Goal: Task Accomplishment & Management: Manage account settings

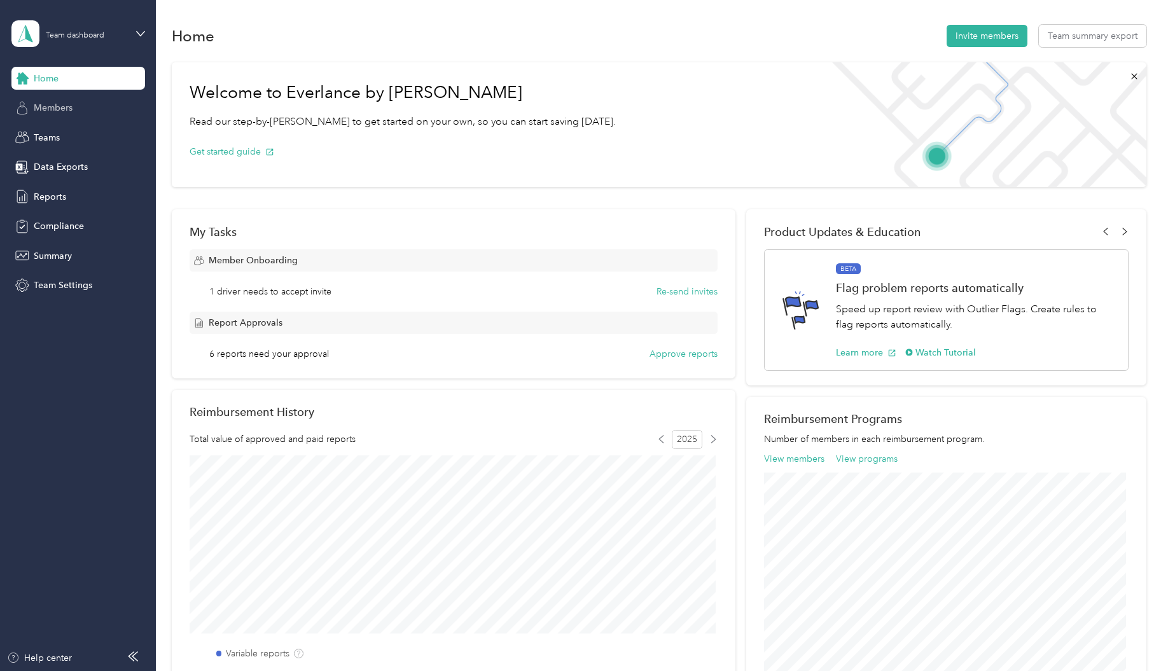
click at [52, 106] on span "Members" at bounding box center [53, 107] width 39 height 13
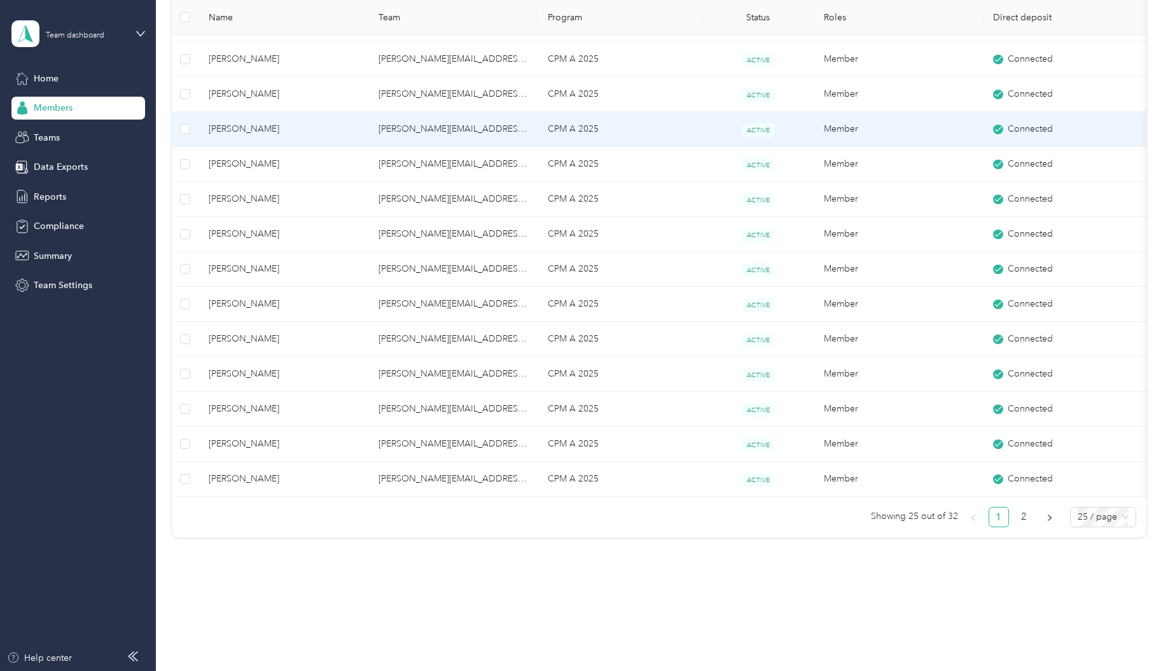
scroll to position [591, 0]
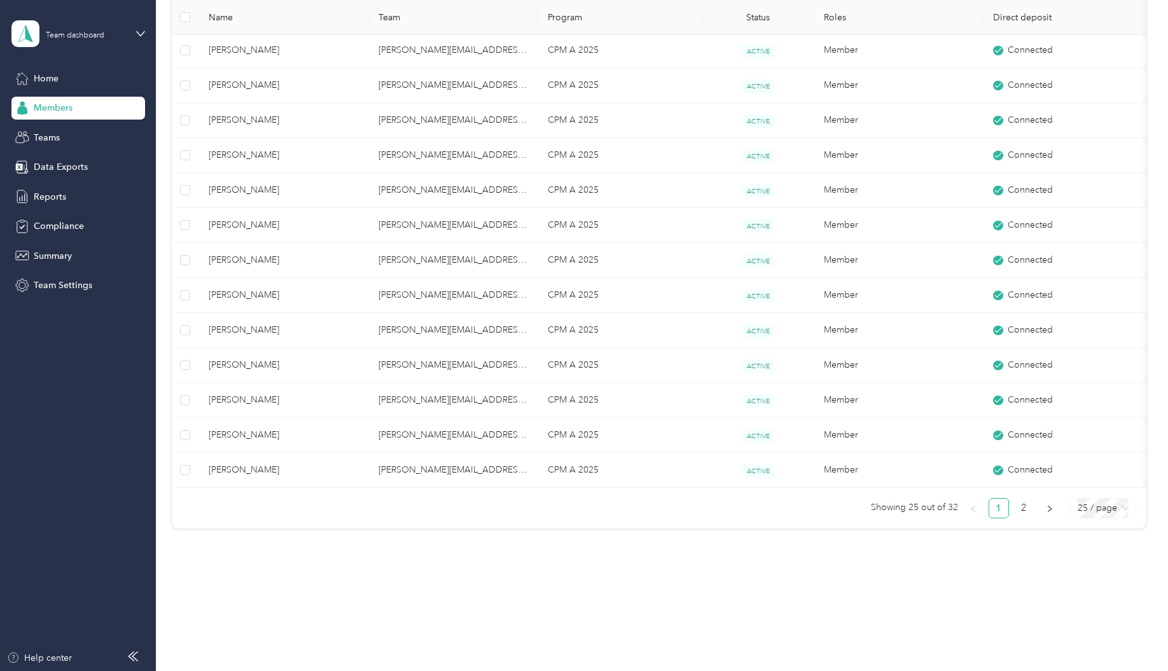
click at [1105, 505] on span "25 / page" at bounding box center [1102, 508] width 51 height 19
click at [1098, 555] on div "50 / page" at bounding box center [1102, 554] width 45 height 14
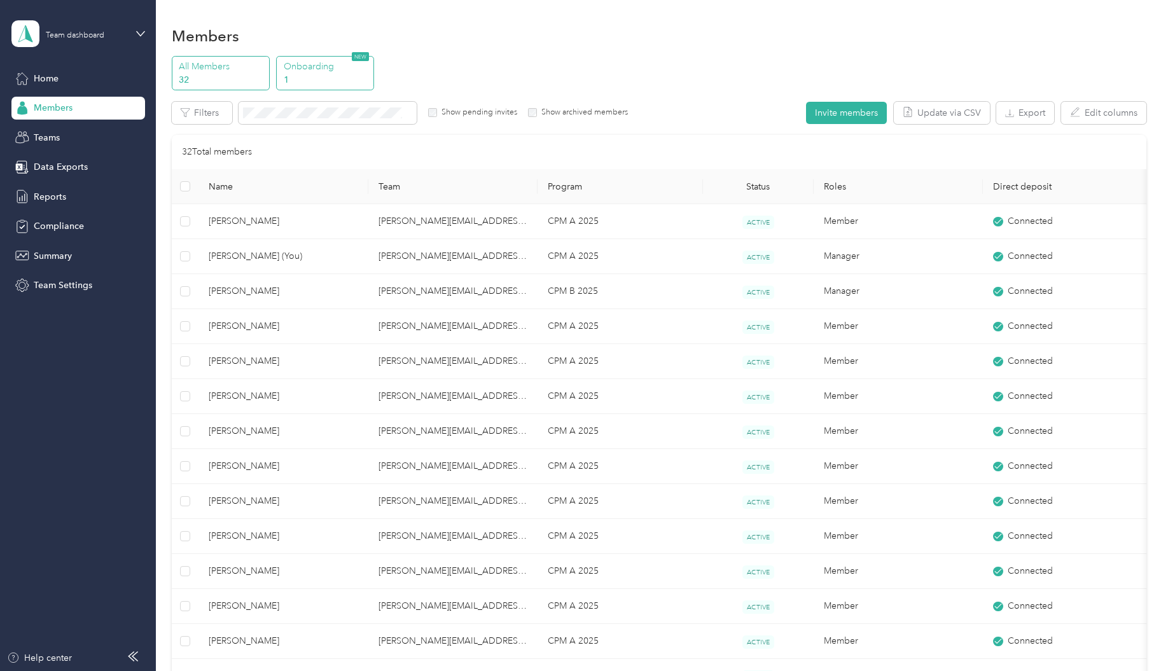
click at [306, 69] on p "Onboarding" at bounding box center [327, 66] width 87 height 13
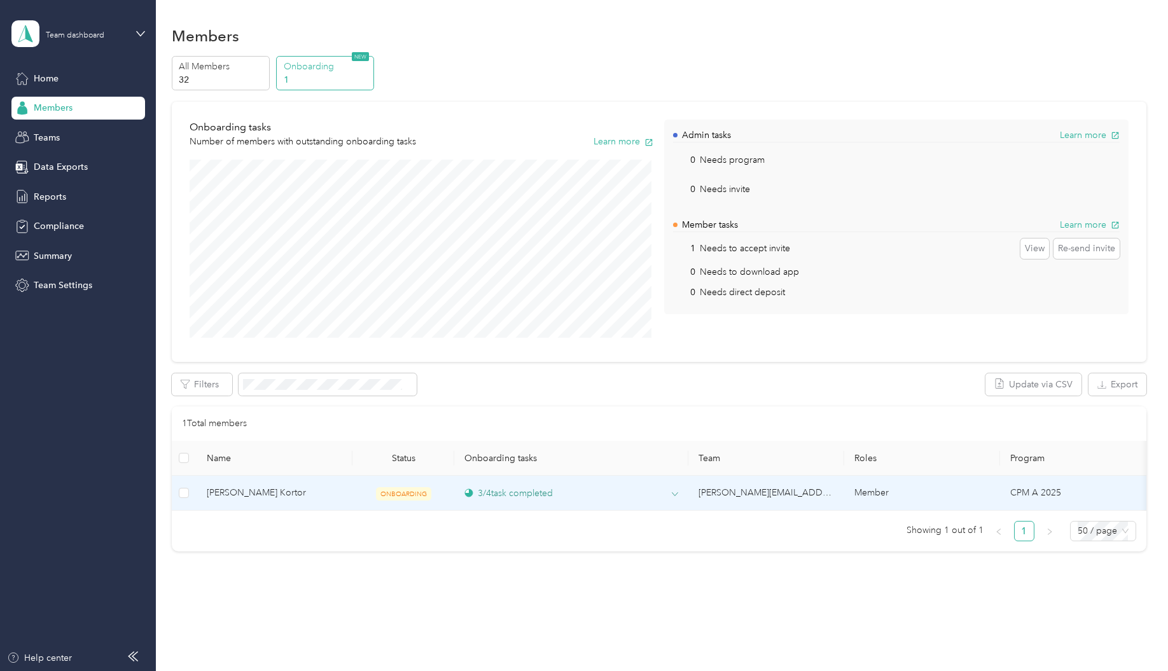
click at [520, 491] on div "3 / 4 task completed" at bounding box center [508, 493] width 88 height 13
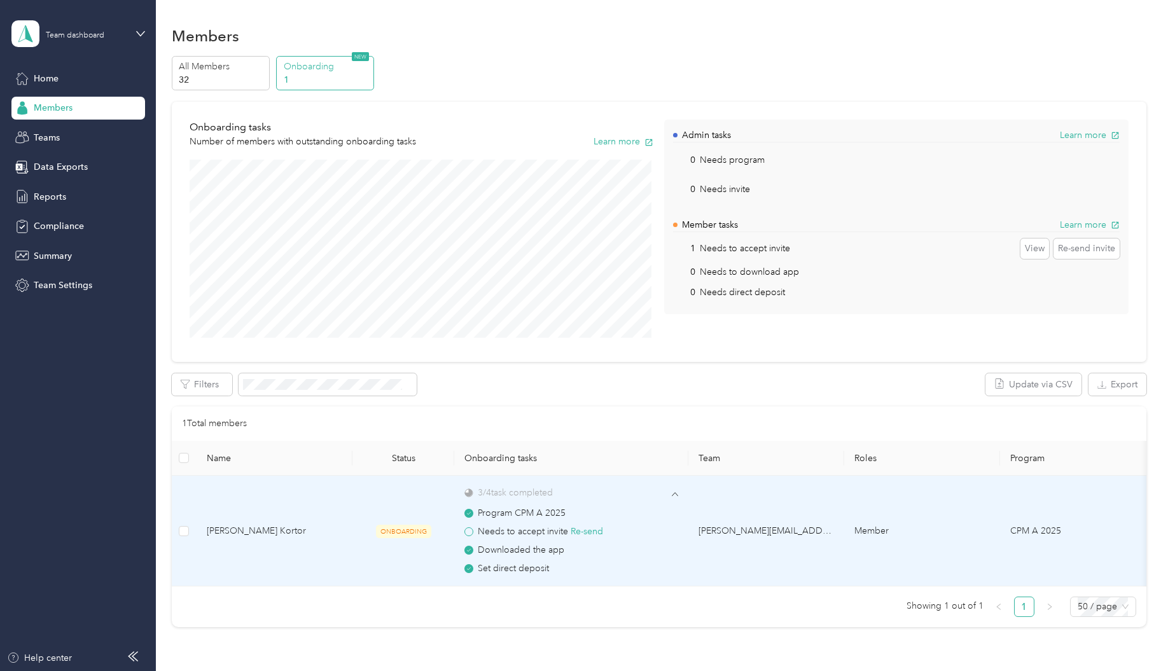
click at [469, 533] on span at bounding box center [468, 531] width 9 height 9
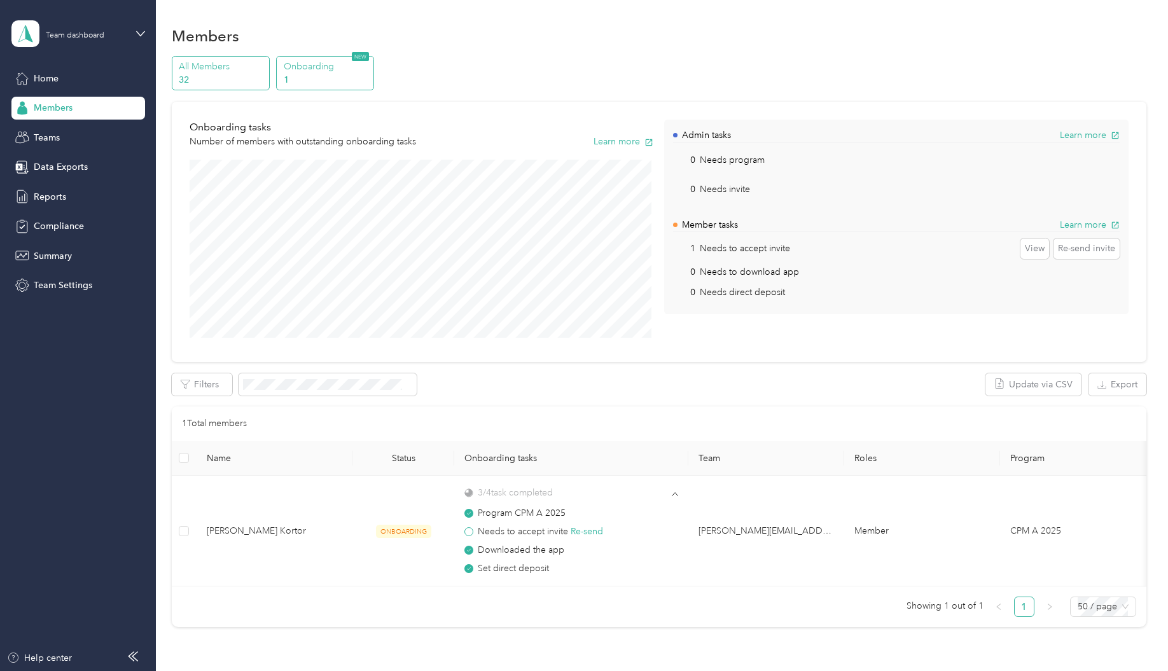
click at [212, 70] on p "All Members" at bounding box center [222, 66] width 87 height 13
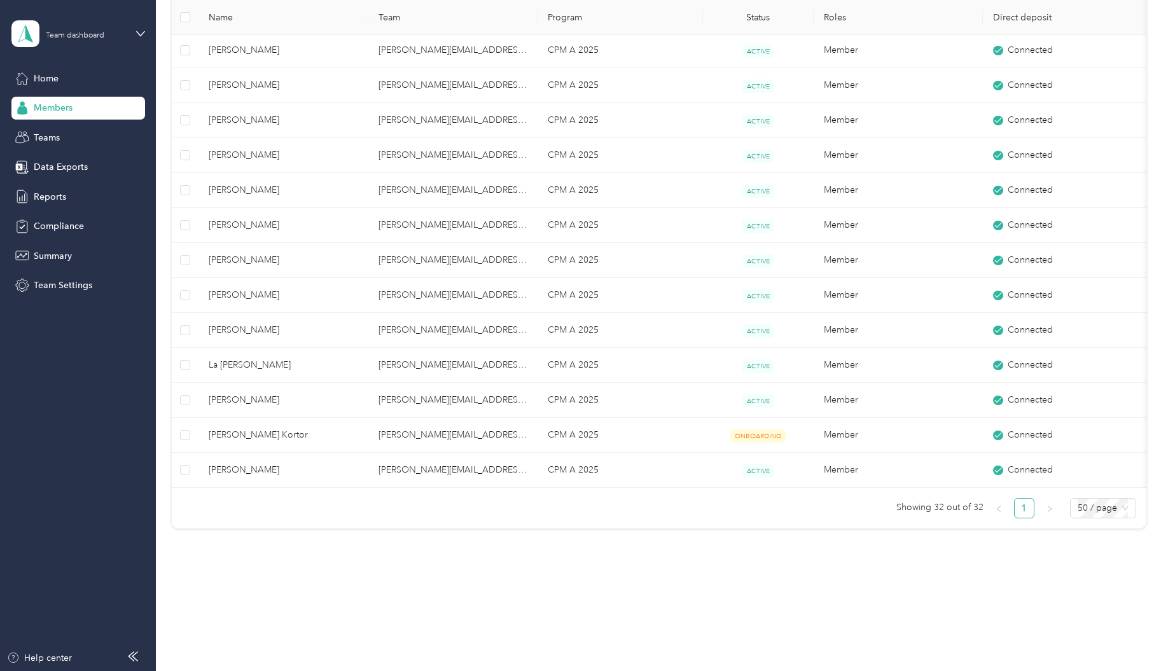
scroll to position [845, 0]
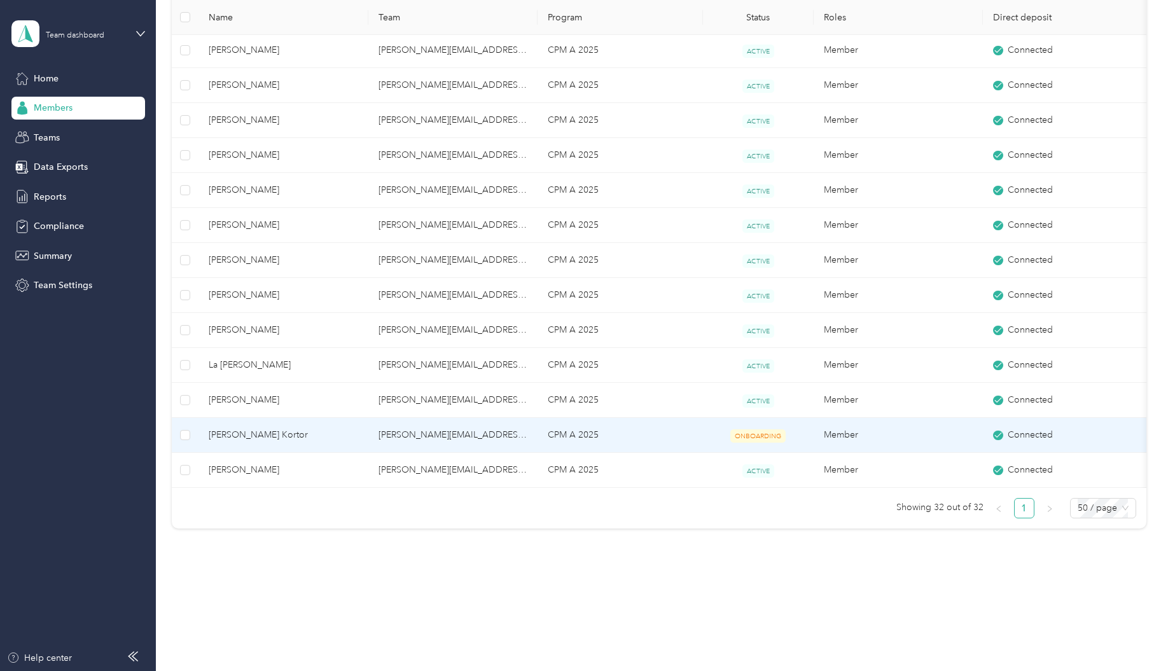
click at [246, 428] on span "Watson Kortor" at bounding box center [283, 435] width 149 height 14
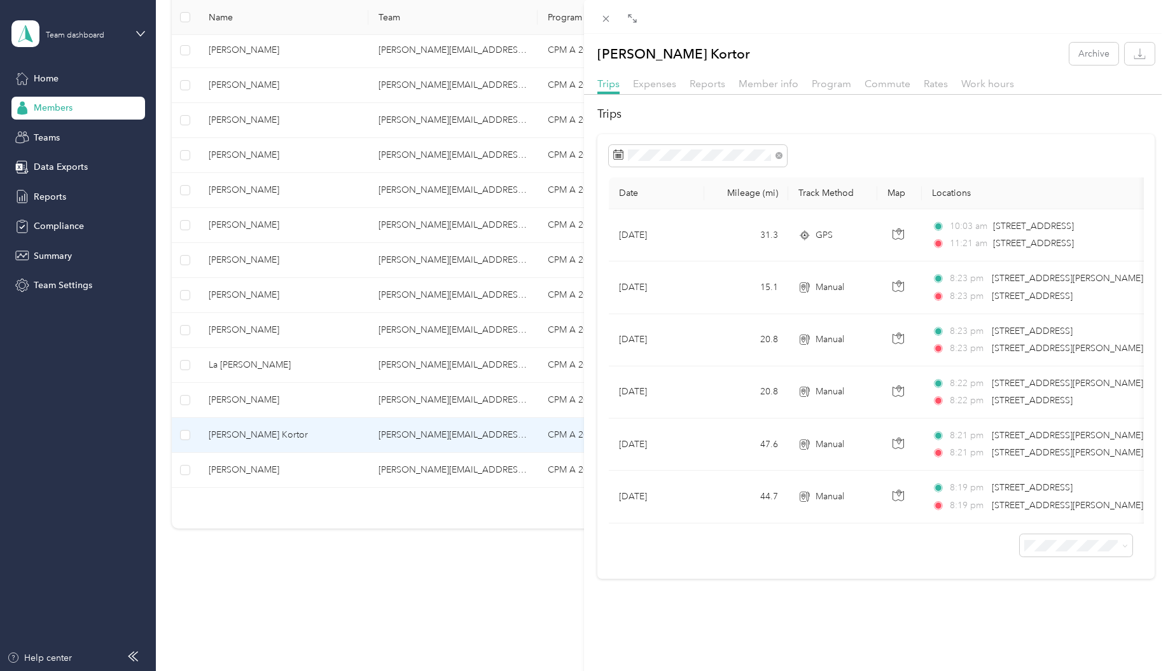
click at [300, 436] on div "Watson Kortor Archive Trips Expenses Reports Member info Program Commute Rates …" at bounding box center [584, 335] width 1168 height 671
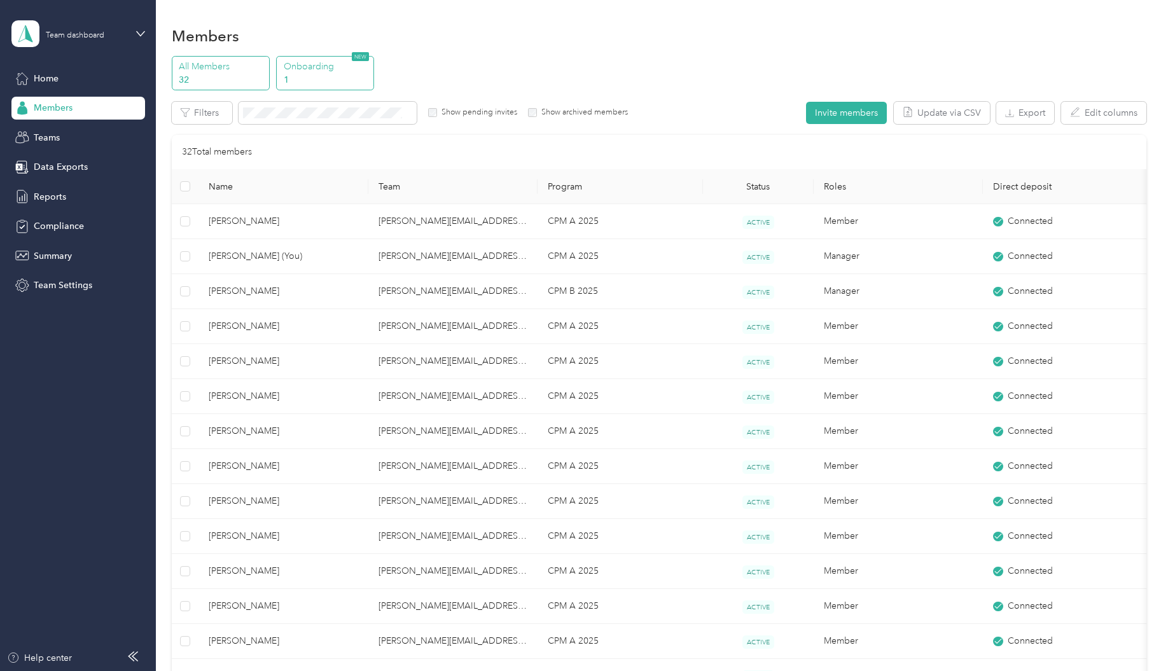
click at [338, 90] on div "Onboarding 1 NEW" at bounding box center [325, 73] width 98 height 35
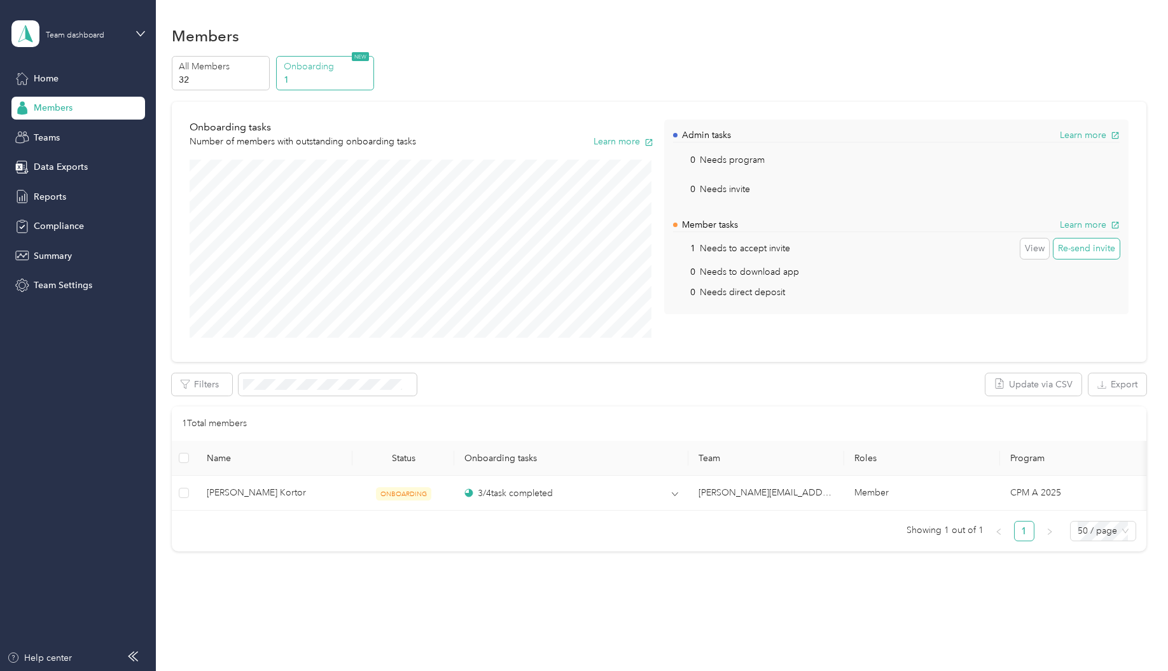
click at [1095, 252] on button "Re-send invite" at bounding box center [1086, 249] width 66 height 20
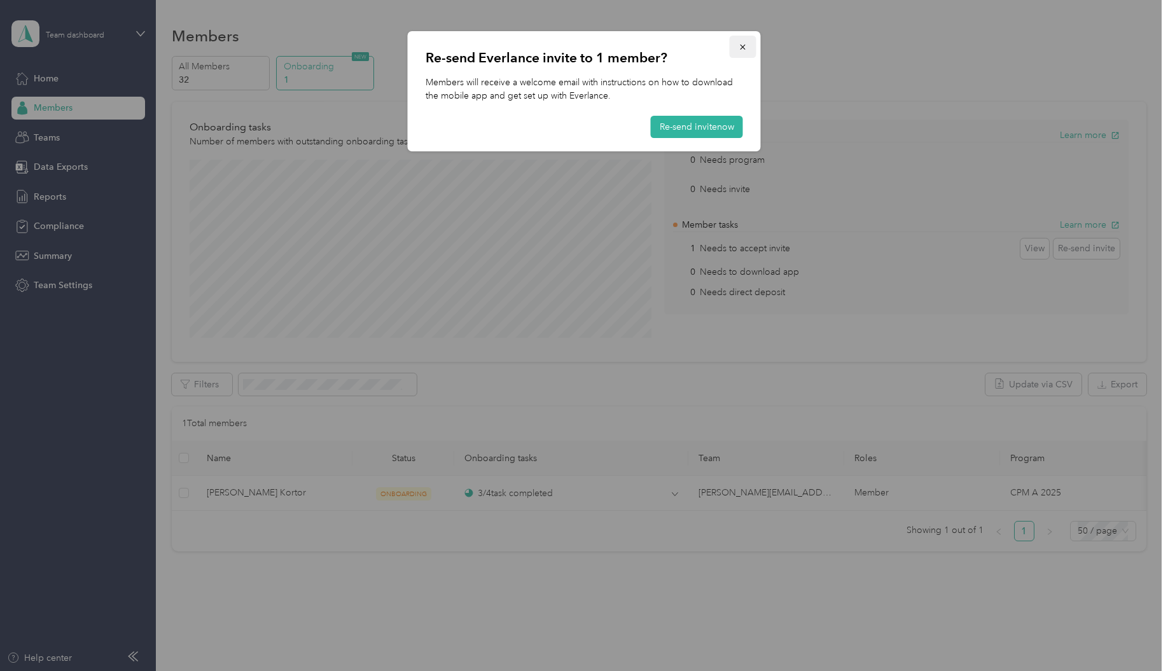
click at [742, 52] on button "button" at bounding box center [743, 47] width 27 height 22
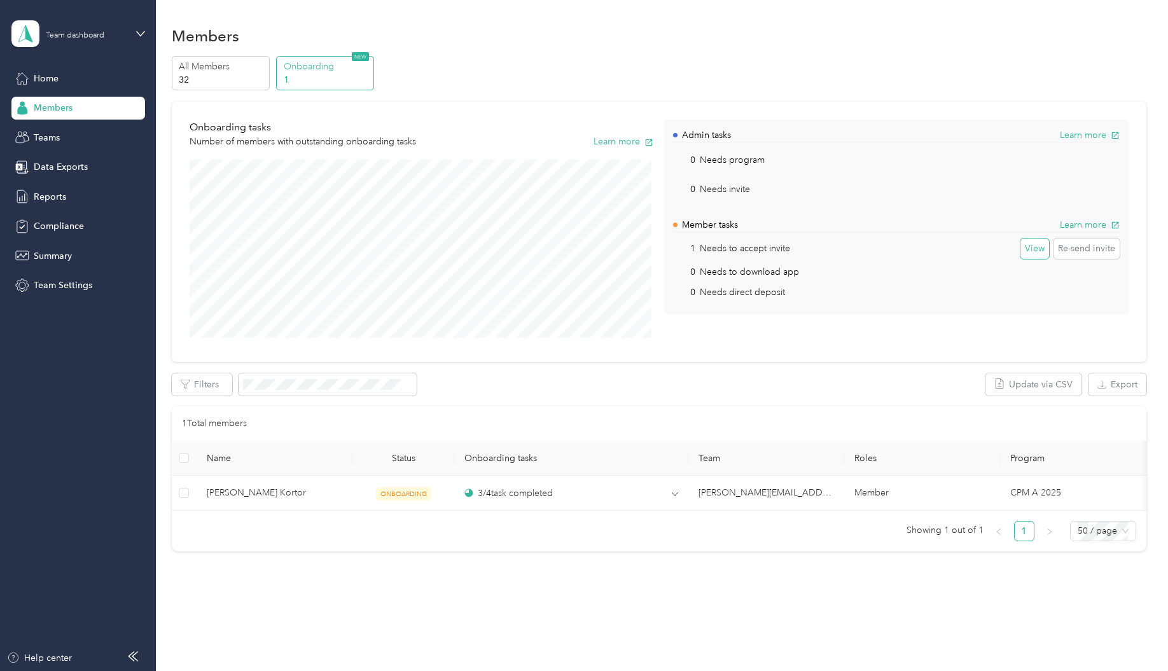
click at [1030, 256] on button "View" at bounding box center [1034, 249] width 29 height 20
click at [922, 389] on button "Re-send invites (1)" at bounding box center [934, 384] width 89 height 22
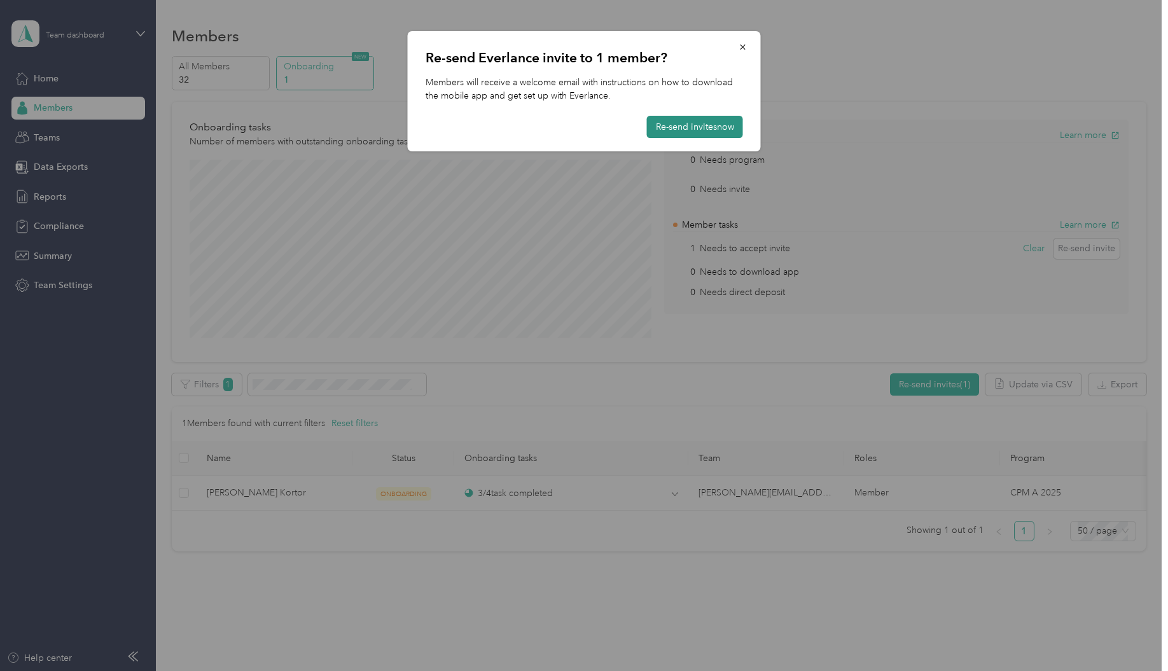
click at [710, 134] on button "Re-send invites now" at bounding box center [695, 127] width 96 height 22
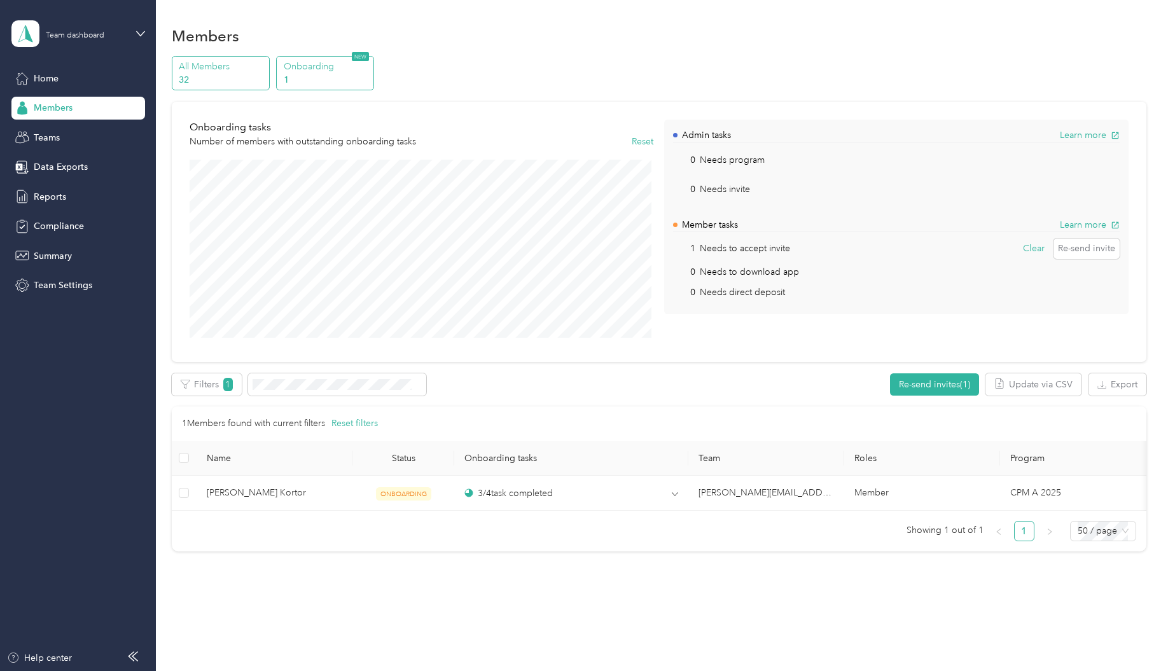
click at [222, 73] on p "32" at bounding box center [222, 79] width 87 height 13
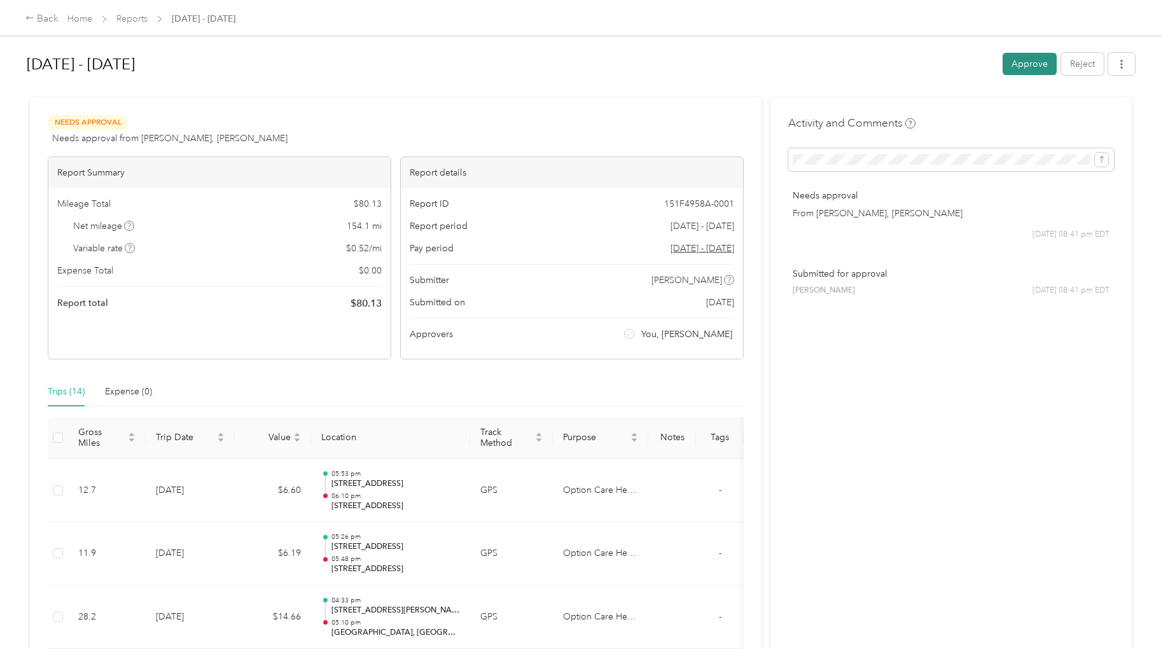
click at [1030, 61] on button "Approve" at bounding box center [1029, 64] width 54 height 22
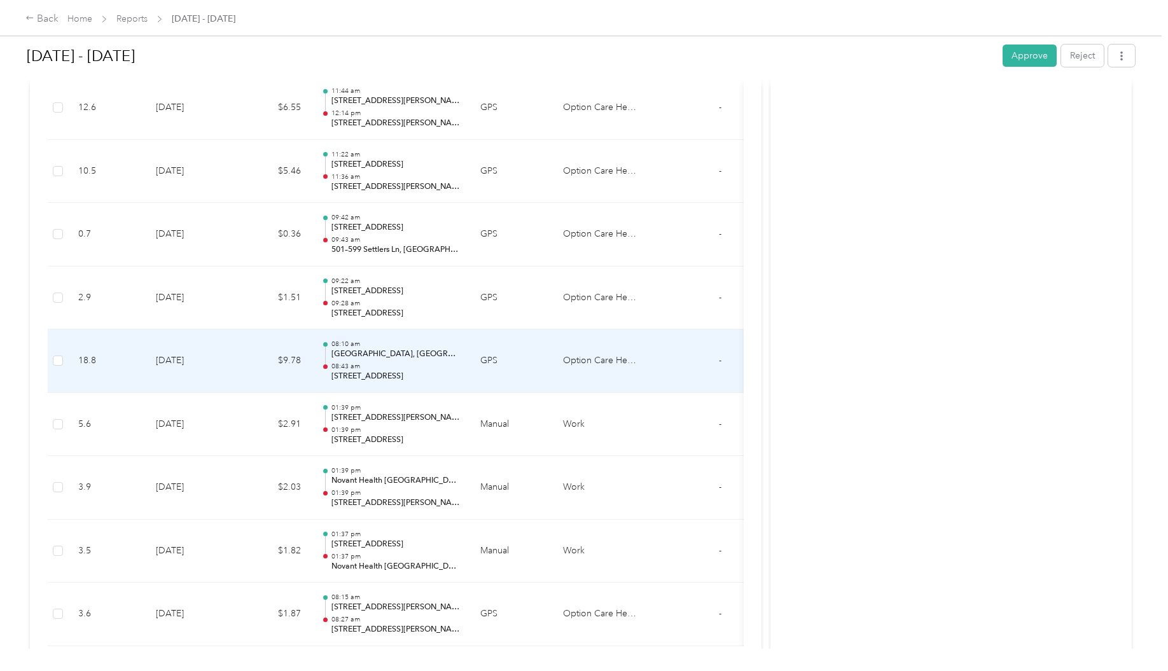
scroll to position [2066, 0]
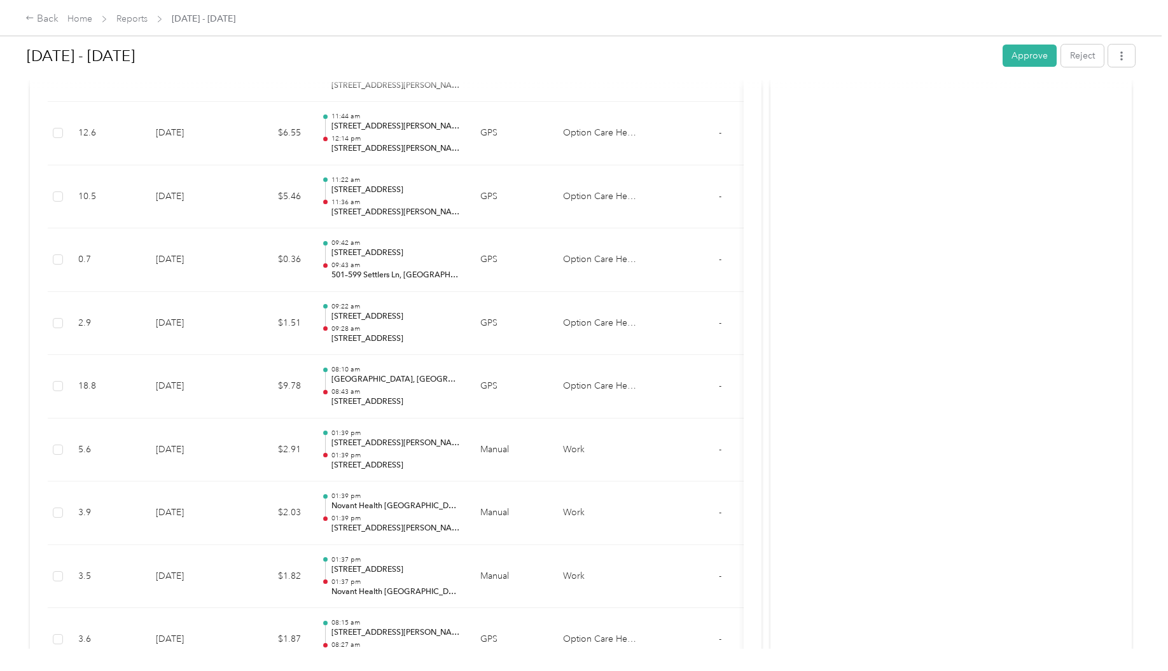
click at [847, 73] on div "Sep 1 - 30, 2025 Approve Reject" at bounding box center [581, 58] width 1108 height 38
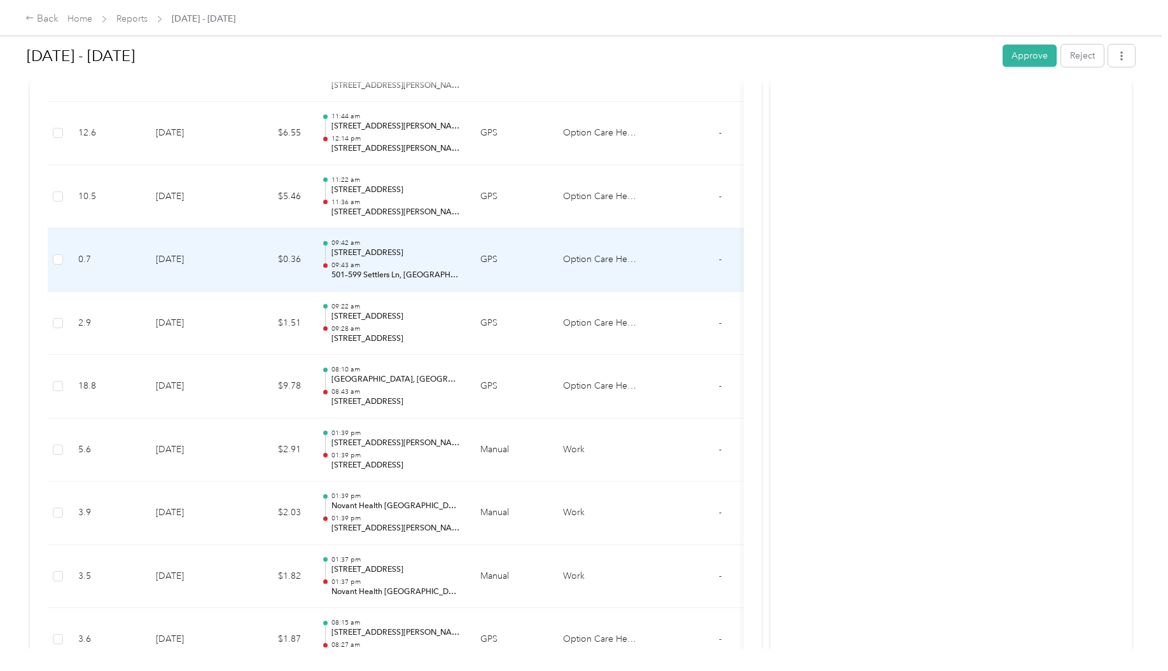
click at [419, 279] on p "501–599 Settlers Ln, Kure Beach, NC" at bounding box center [395, 275] width 128 height 11
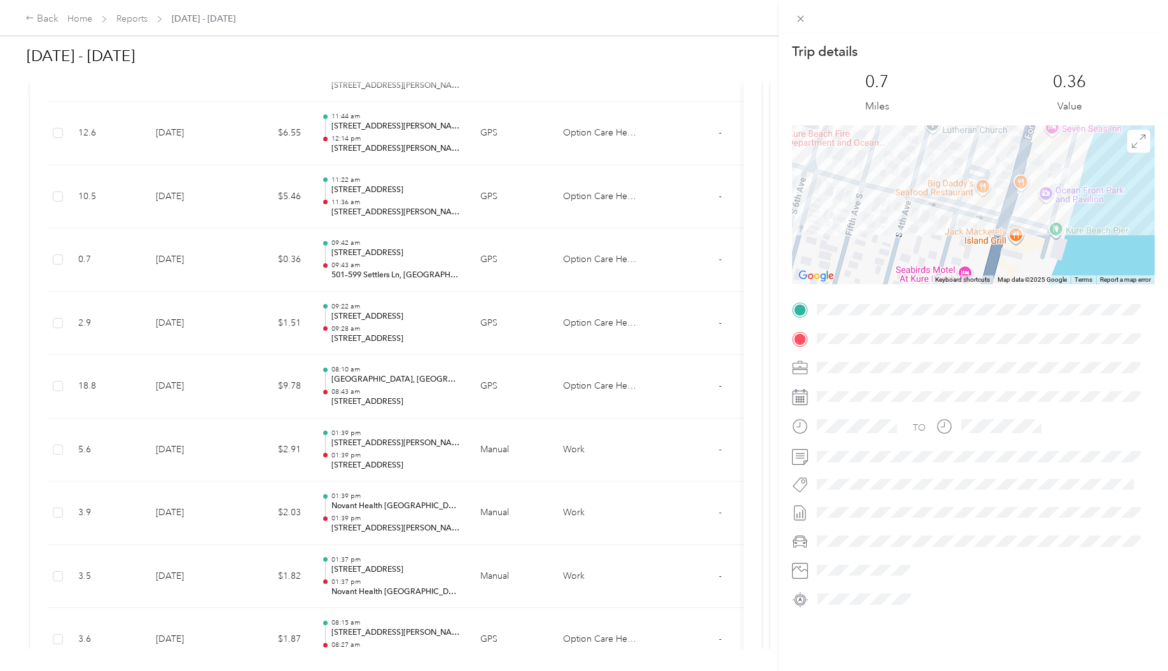
drag, startPoint x: 962, startPoint y: 199, endPoint x: 1016, endPoint y: 290, distance: 105.8
click at [1016, 290] on div "Trip details This trip cannot be edited because it is either under review, appr…" at bounding box center [973, 326] width 363 height 567
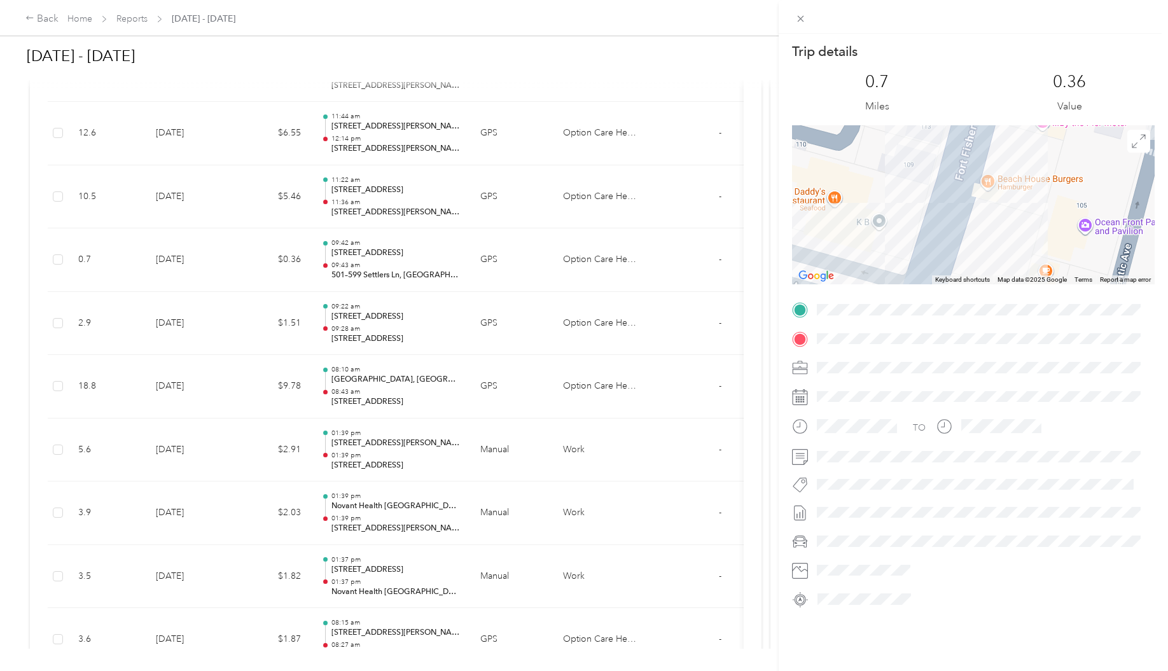
drag, startPoint x: 970, startPoint y: 183, endPoint x: 978, endPoint y: 239, distance: 56.5
click at [978, 239] on div at bounding box center [973, 204] width 363 height 159
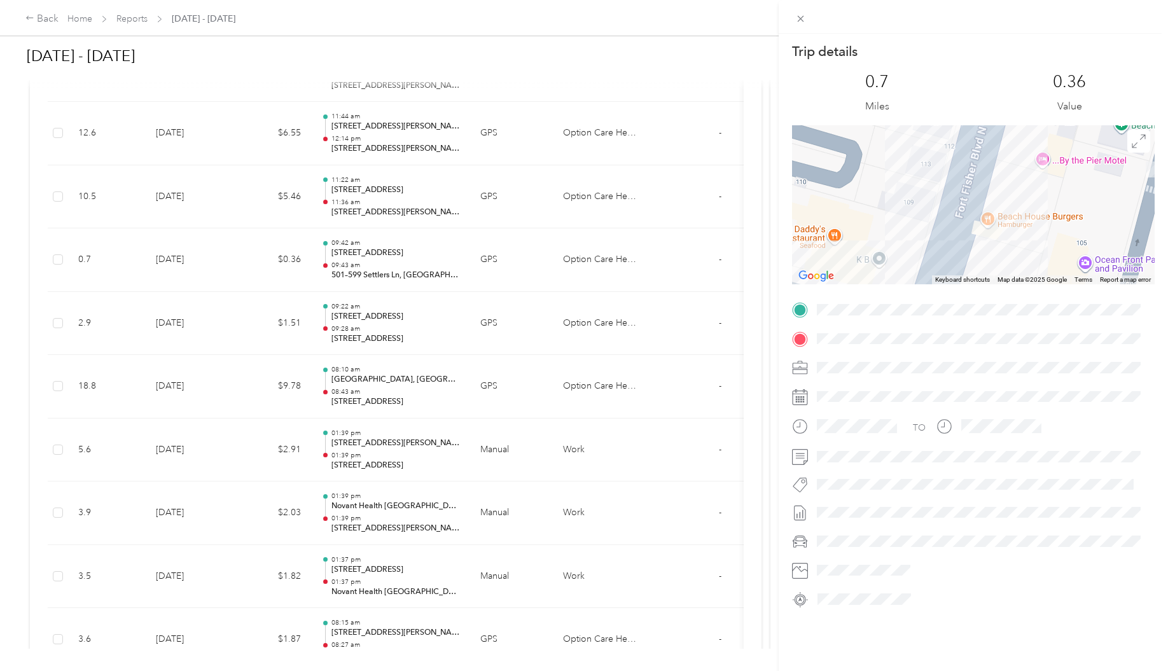
drag, startPoint x: 998, startPoint y: 195, endPoint x: 998, endPoint y: 228, distance: 33.1
click at [998, 228] on div at bounding box center [973, 204] width 363 height 159
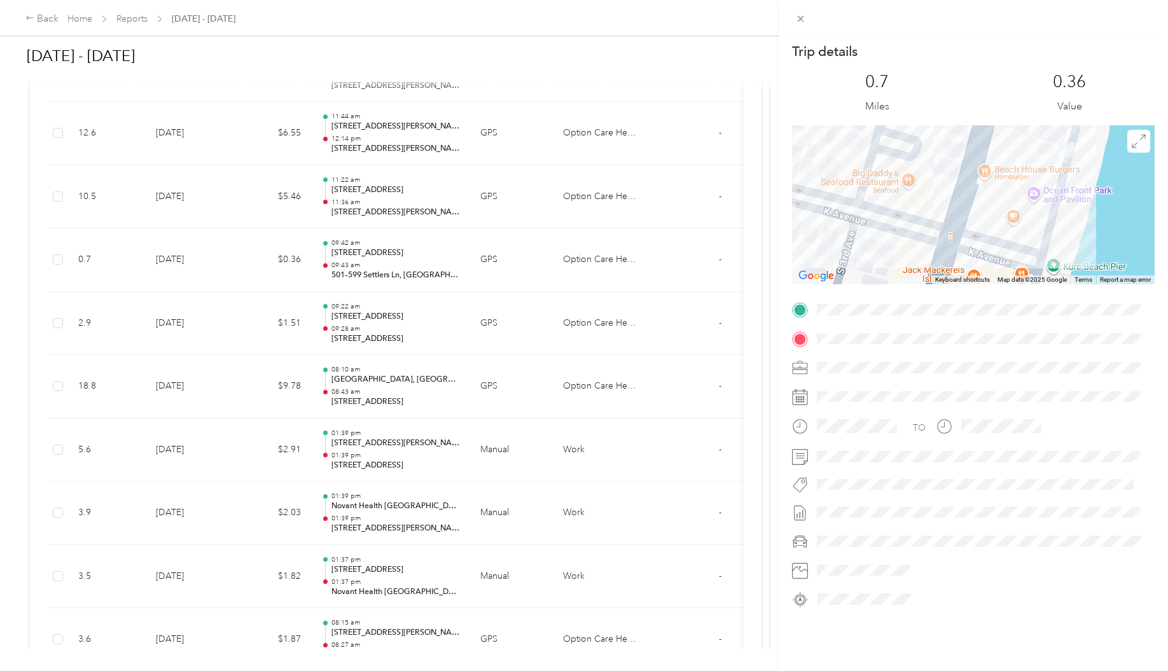
drag, startPoint x: 1007, startPoint y: 262, endPoint x: 988, endPoint y: 201, distance: 64.0
click at [988, 201] on div at bounding box center [973, 204] width 363 height 159
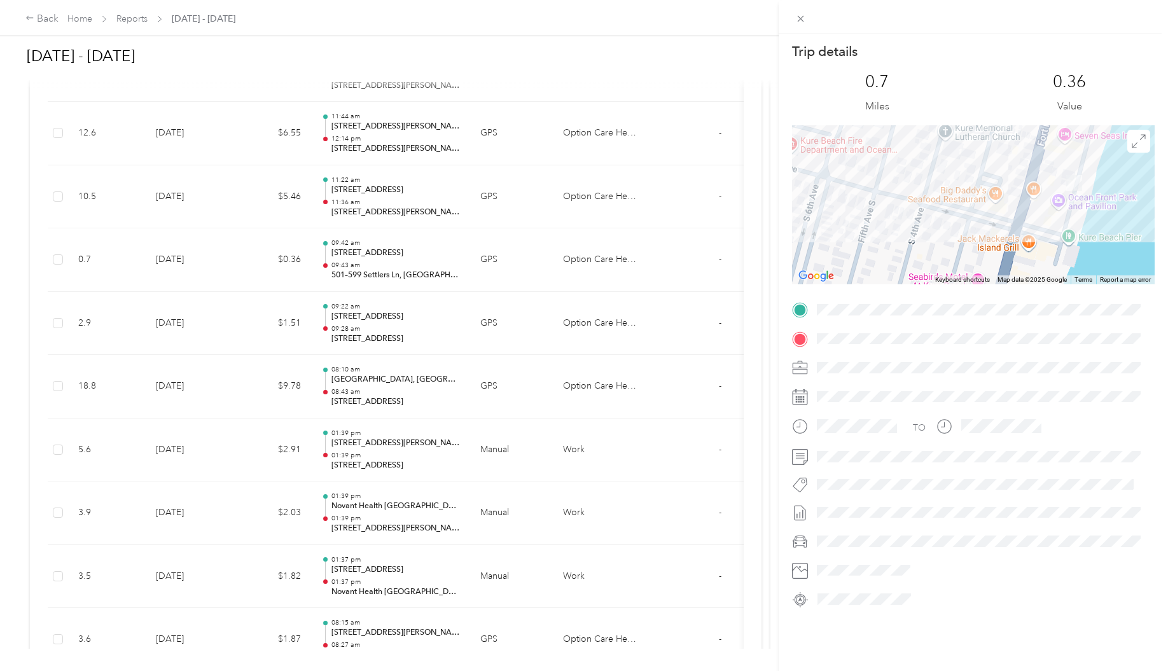
drag, startPoint x: 1021, startPoint y: 233, endPoint x: 939, endPoint y: 228, distance: 82.2
click at [939, 228] on div at bounding box center [973, 204] width 363 height 159
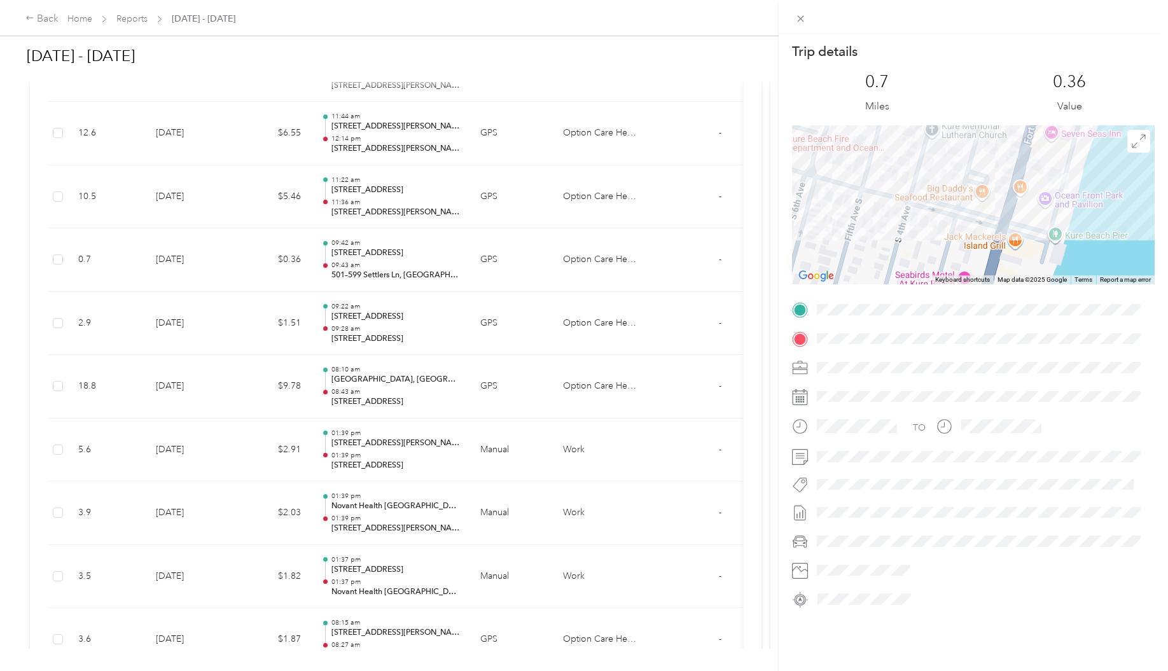
click at [388, 205] on div "Trip details This trip cannot be edited because it is either under review, appr…" at bounding box center [584, 335] width 1168 height 671
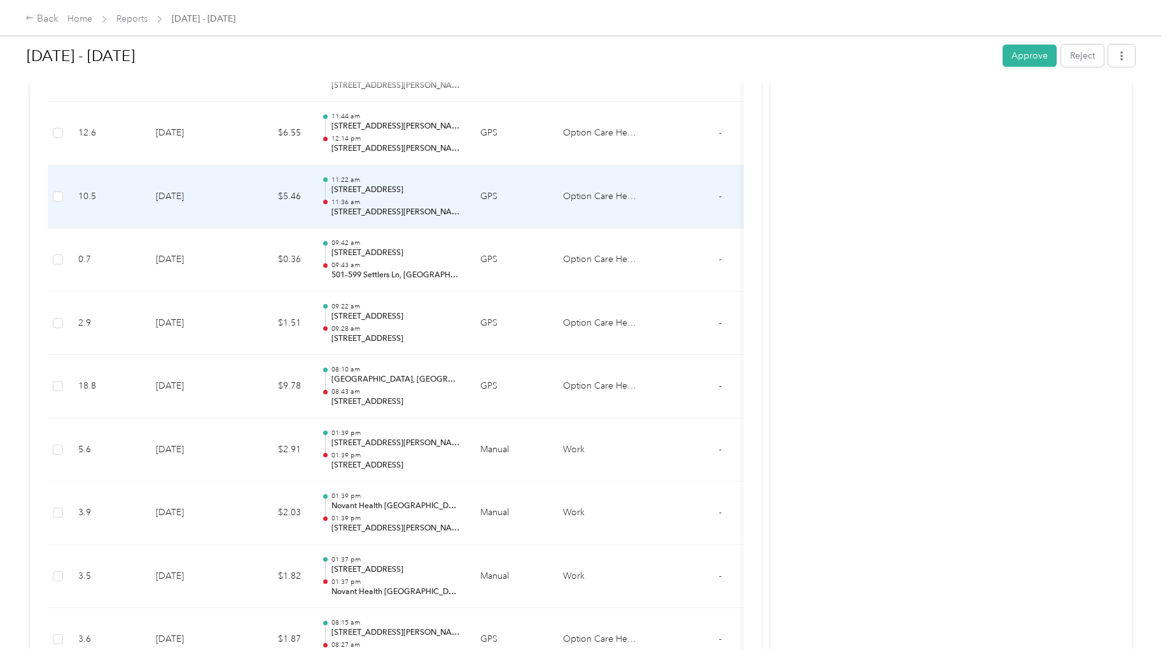
click at [388, 205] on p "11:36 am" at bounding box center [395, 202] width 128 height 9
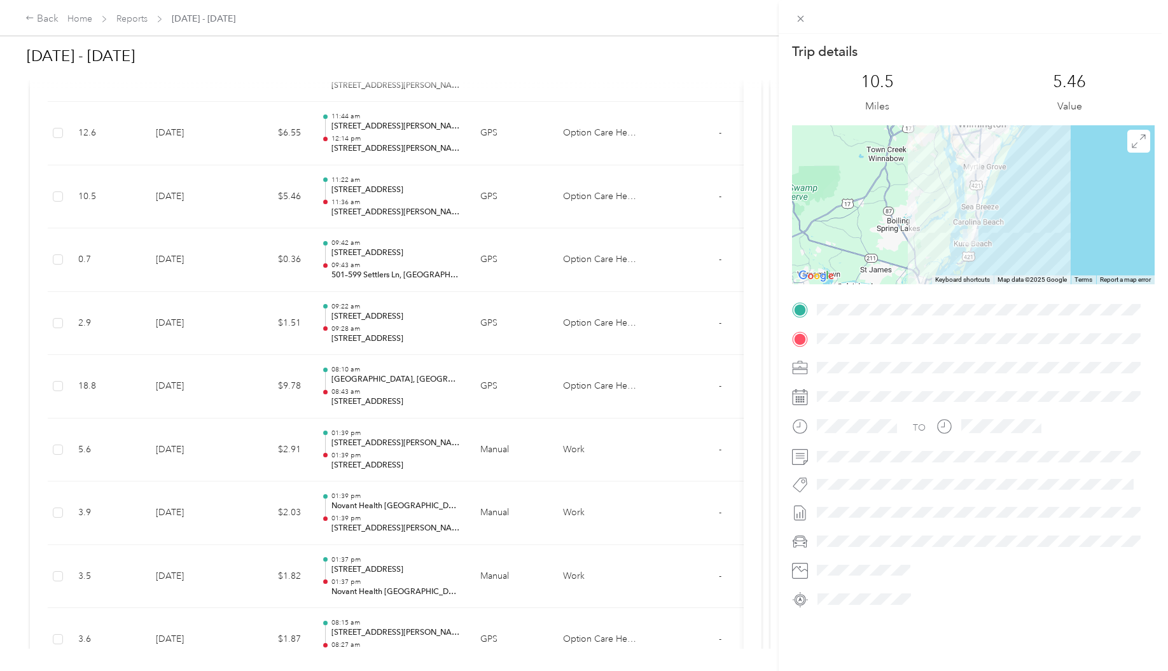
click at [458, 160] on div "Trip details This trip cannot be edited because it is either under review, appr…" at bounding box center [584, 335] width 1168 height 671
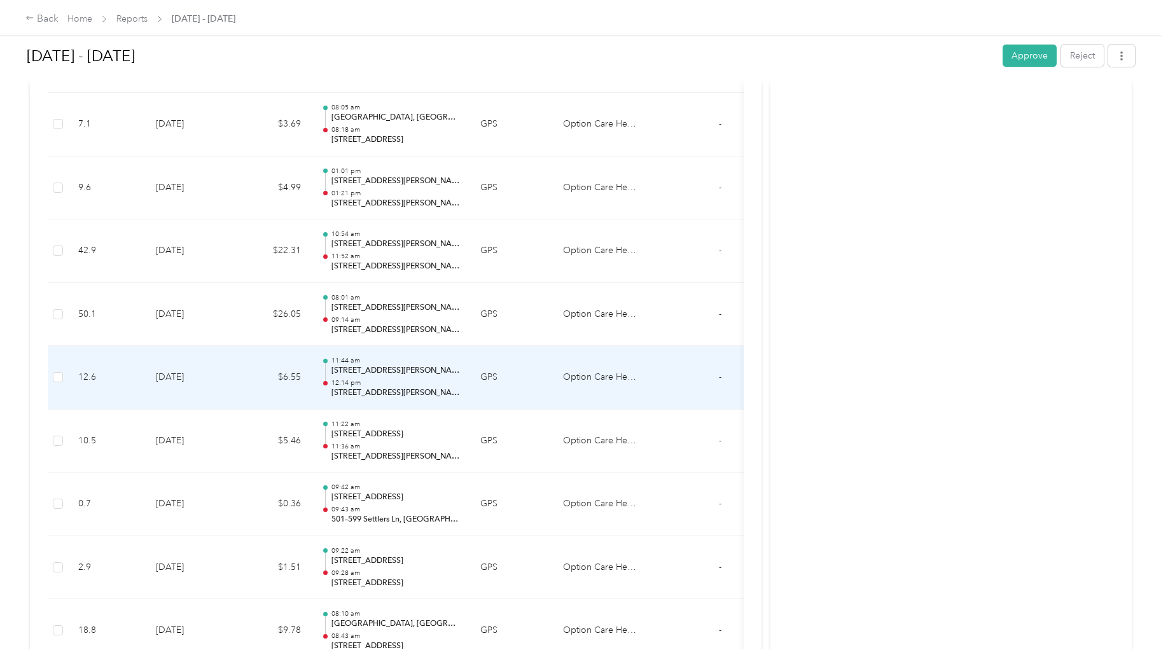
scroll to position [1811, 0]
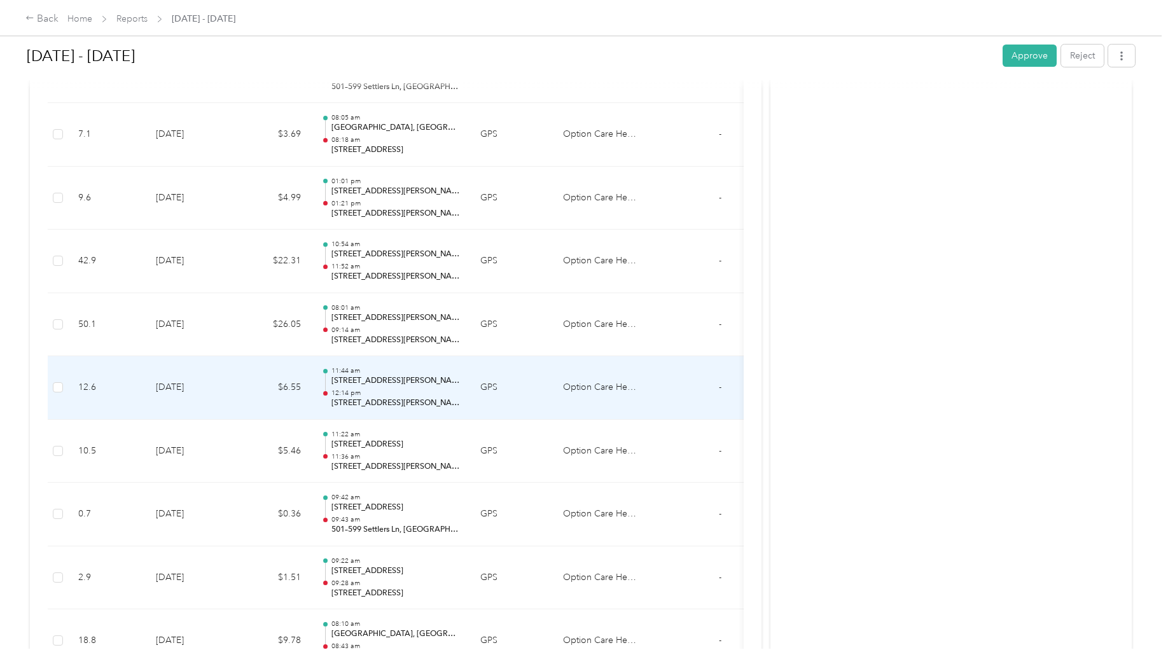
click at [720, 387] on span "-" at bounding box center [720, 387] width 3 height 11
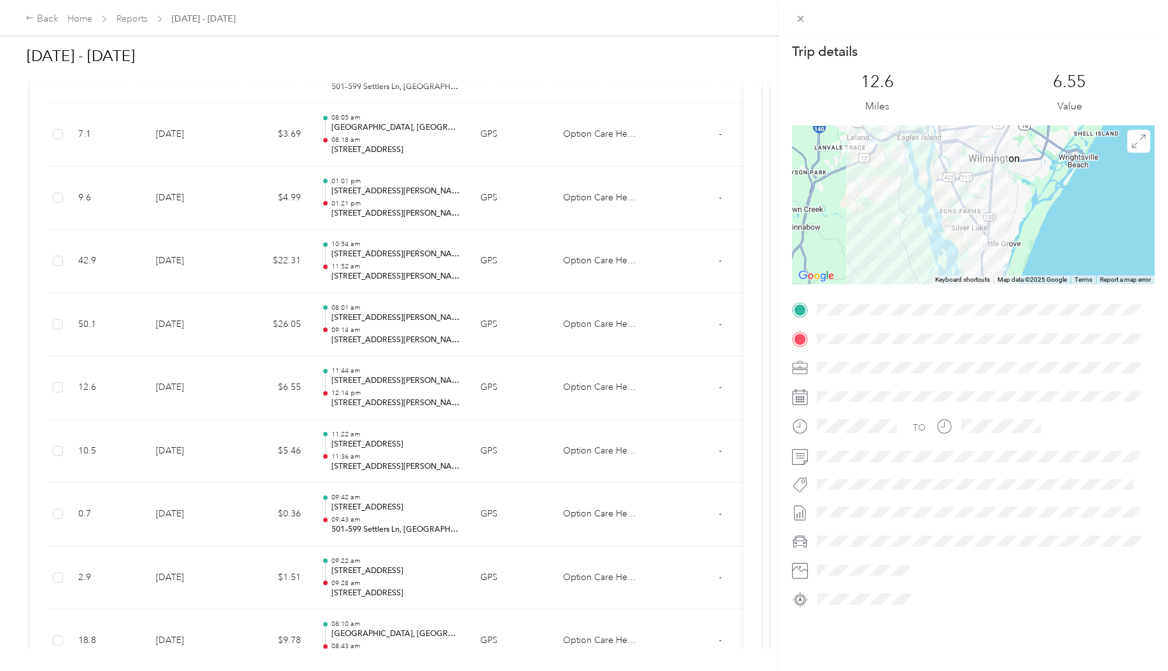
click at [399, 273] on div "Trip details This trip cannot be edited because it is either under review, appr…" at bounding box center [584, 335] width 1168 height 671
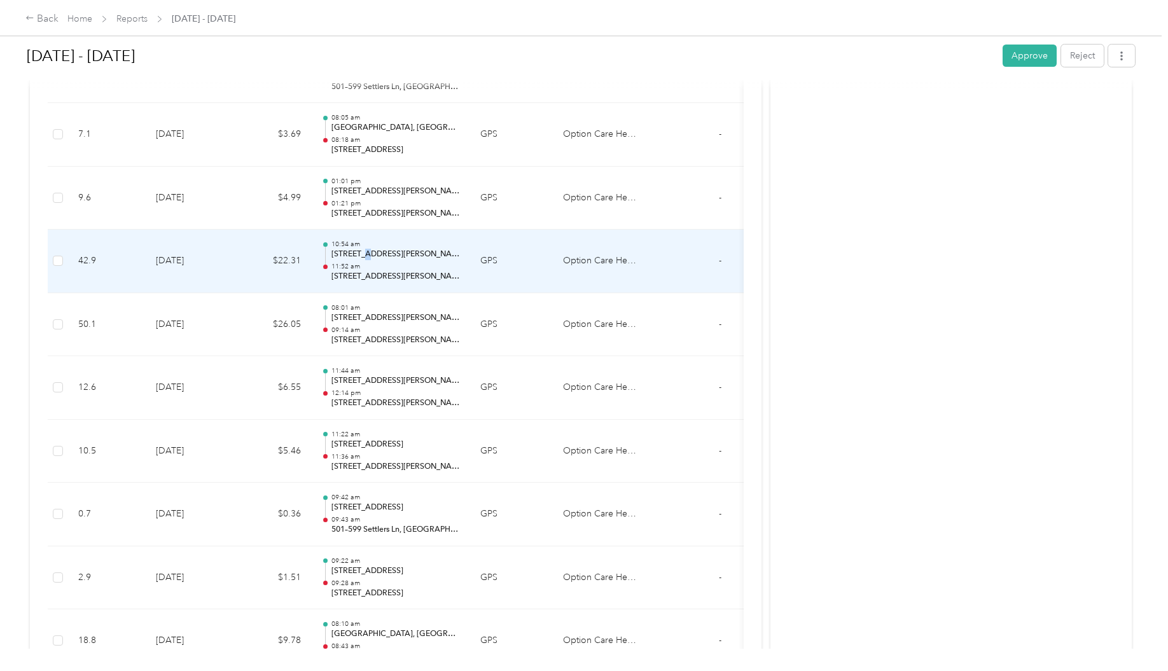
click at [364, 259] on p "107 Willow Oaks Dr, Wallace, NC" at bounding box center [395, 254] width 128 height 11
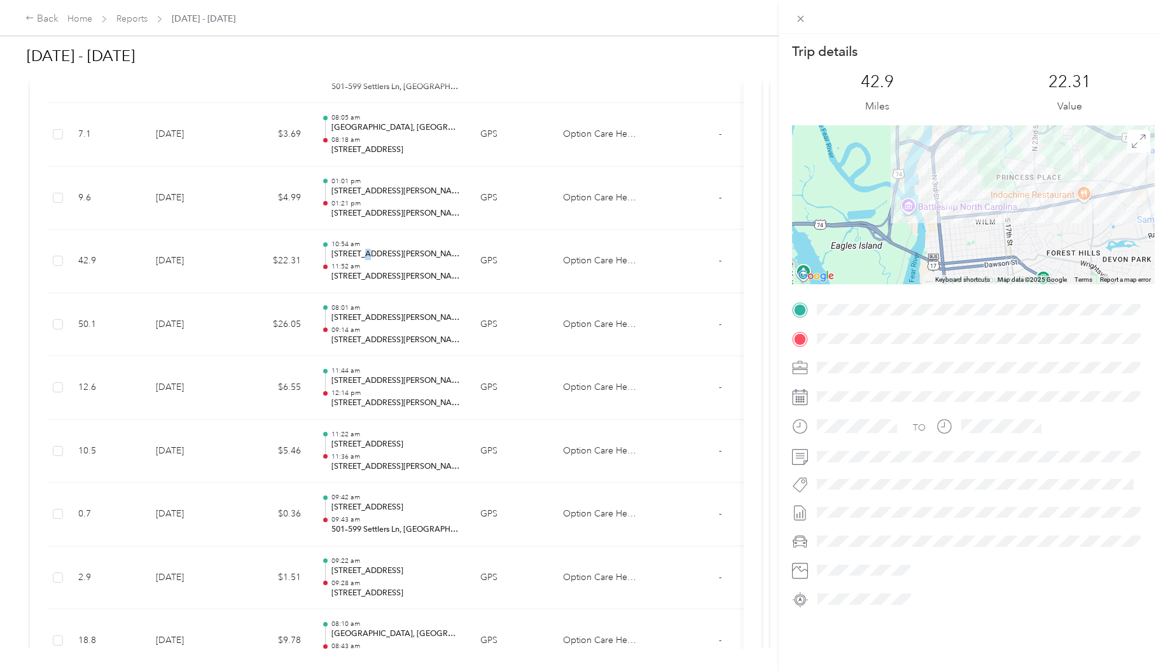
drag, startPoint x: 945, startPoint y: 149, endPoint x: 946, endPoint y: 269, distance: 119.6
click at [946, 268] on div at bounding box center [973, 204] width 363 height 159
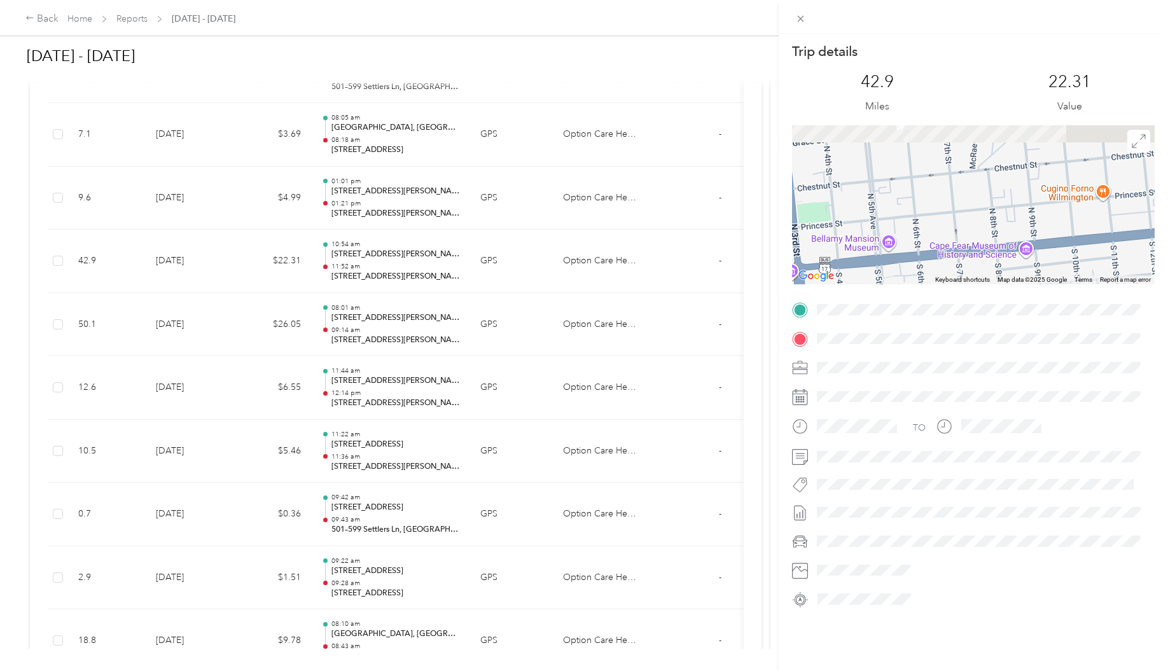
click at [972, 335] on div "Trip details This trip cannot be edited because it is either under review, appr…" at bounding box center [973, 326] width 363 height 567
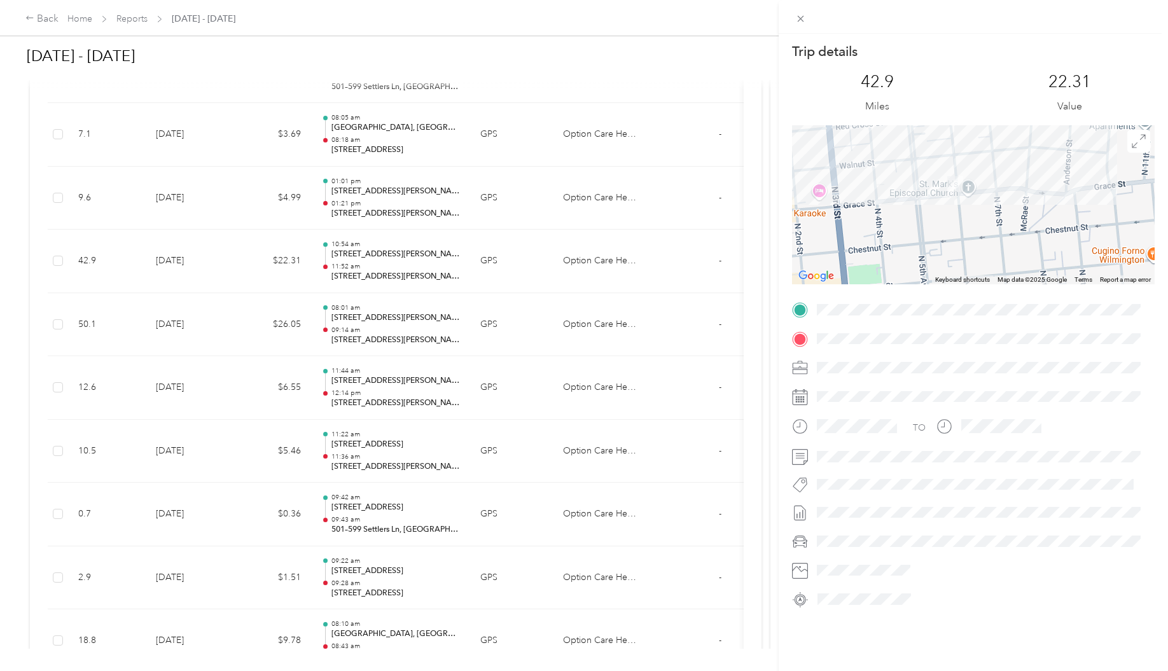
drag, startPoint x: 956, startPoint y: 195, endPoint x: 950, endPoint y: 242, distance: 46.8
click at [951, 239] on div at bounding box center [973, 204] width 363 height 159
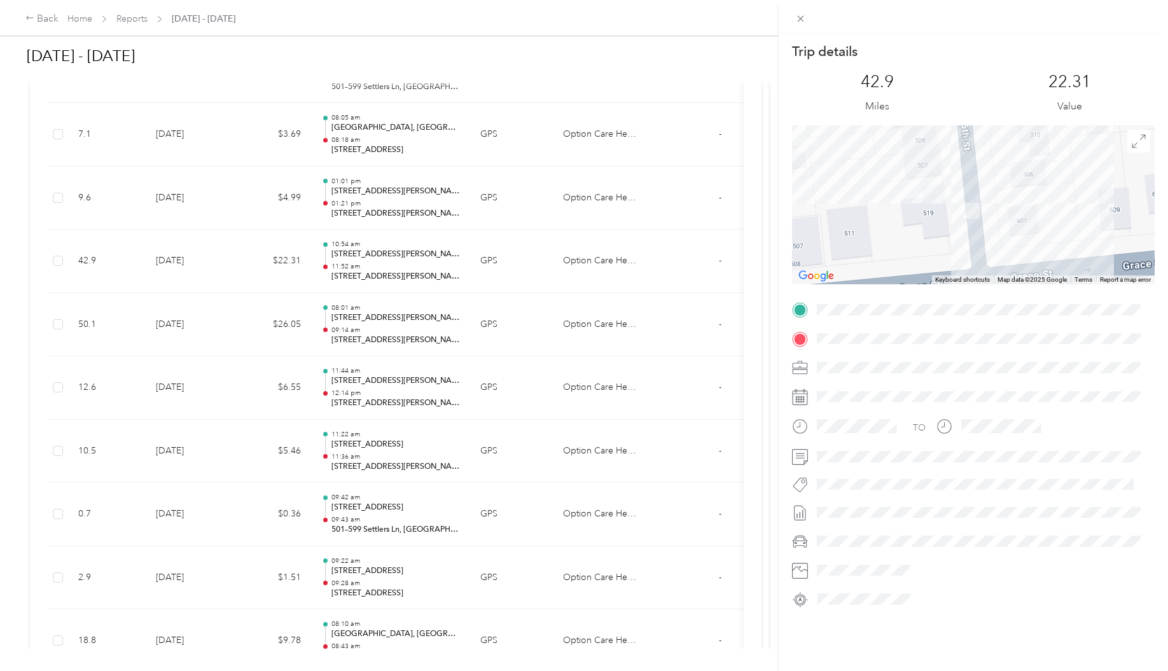
drag, startPoint x: 986, startPoint y: 163, endPoint x: 916, endPoint y: 273, distance: 131.3
click at [916, 273] on div at bounding box center [973, 204] width 363 height 159
click at [922, 224] on div at bounding box center [973, 204] width 363 height 159
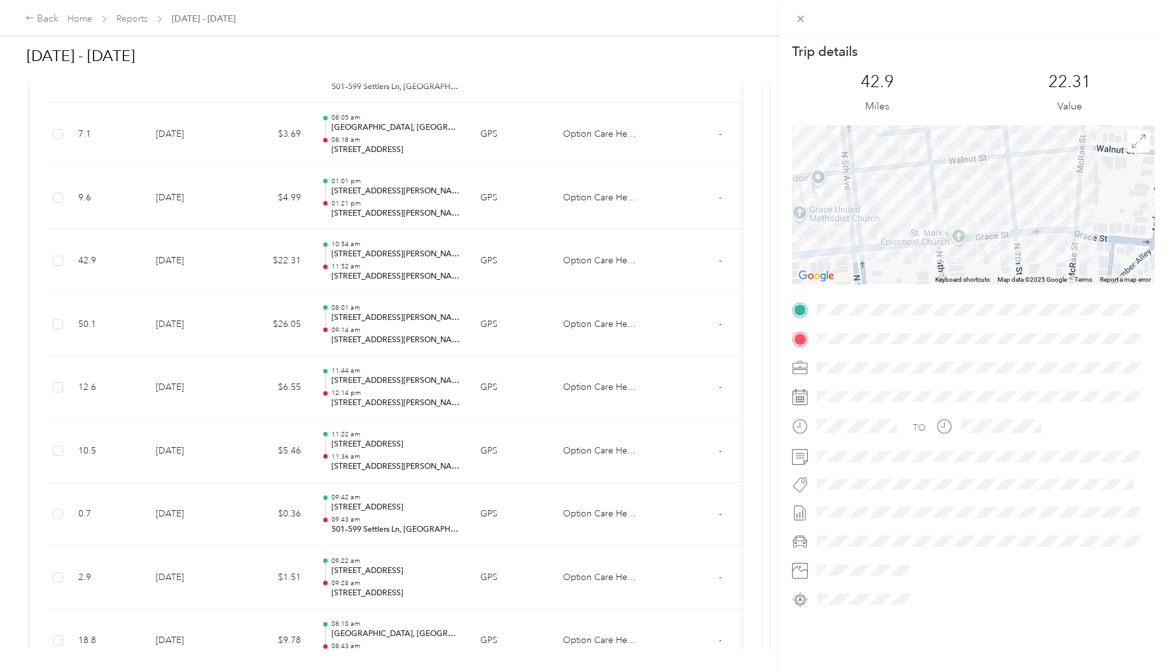
click at [467, 280] on div "Trip details This trip cannot be edited because it is either under review, appr…" at bounding box center [584, 335] width 1168 height 671
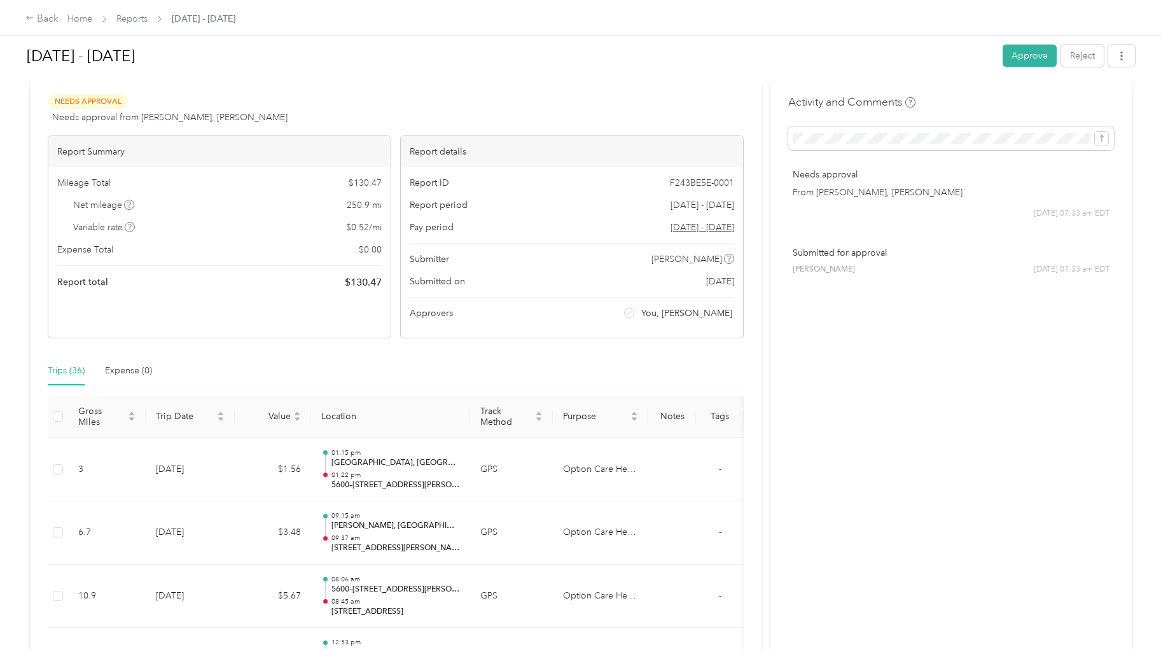
scroll to position [0, 0]
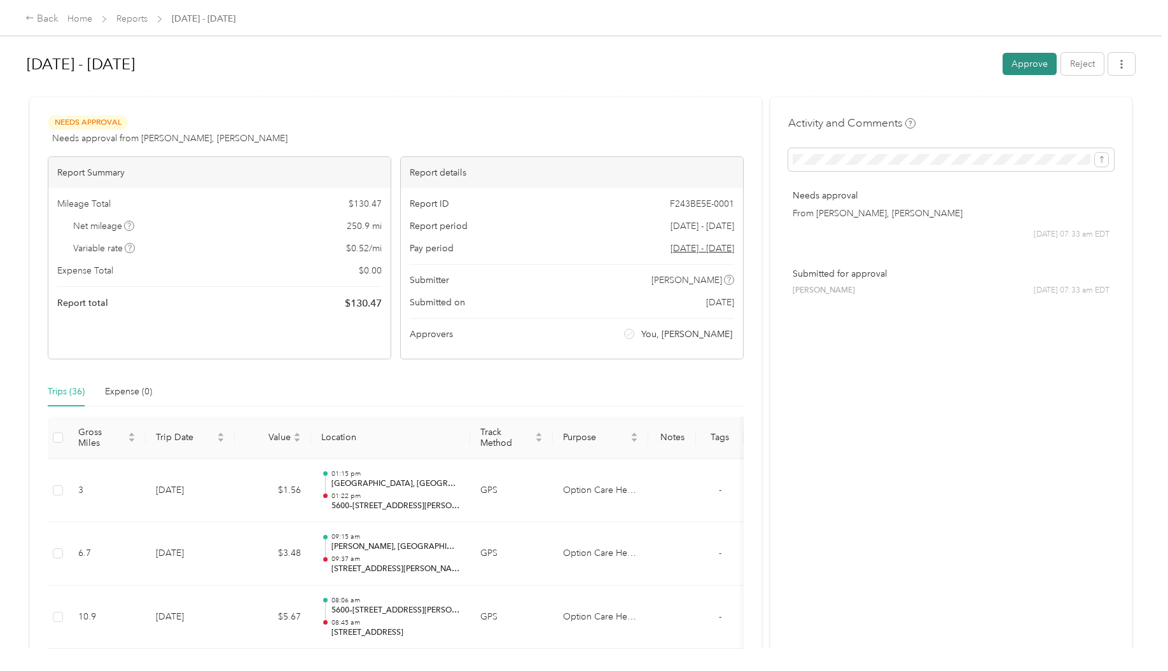
click at [1028, 60] on button "Approve" at bounding box center [1029, 64] width 54 height 22
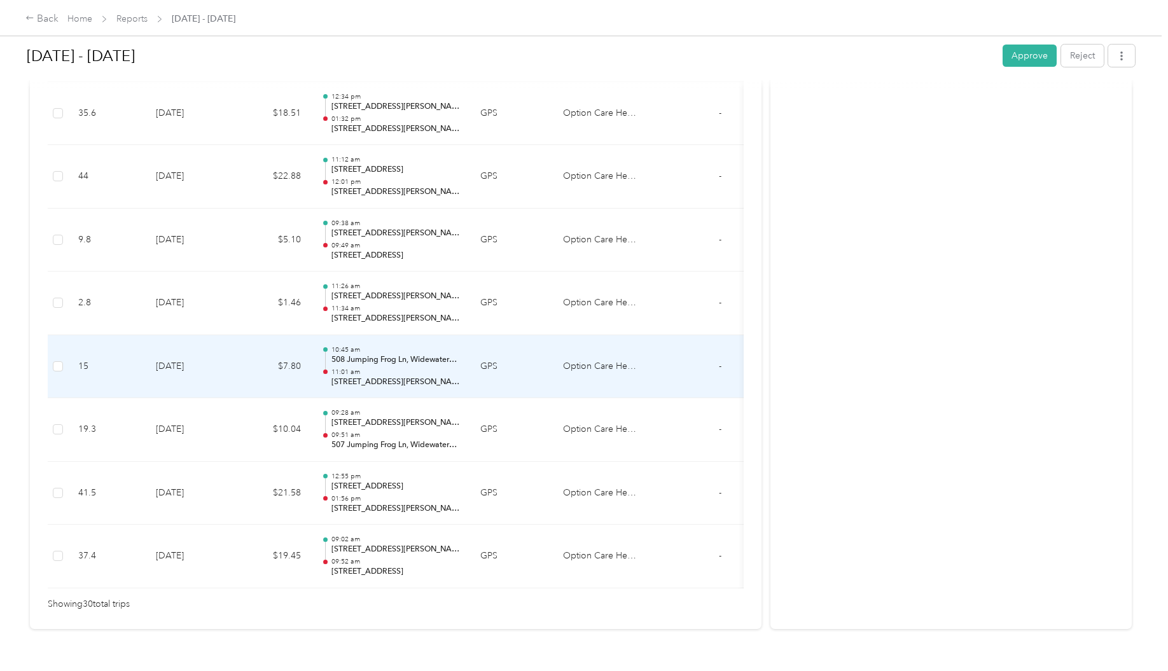
scroll to position [1750, 0]
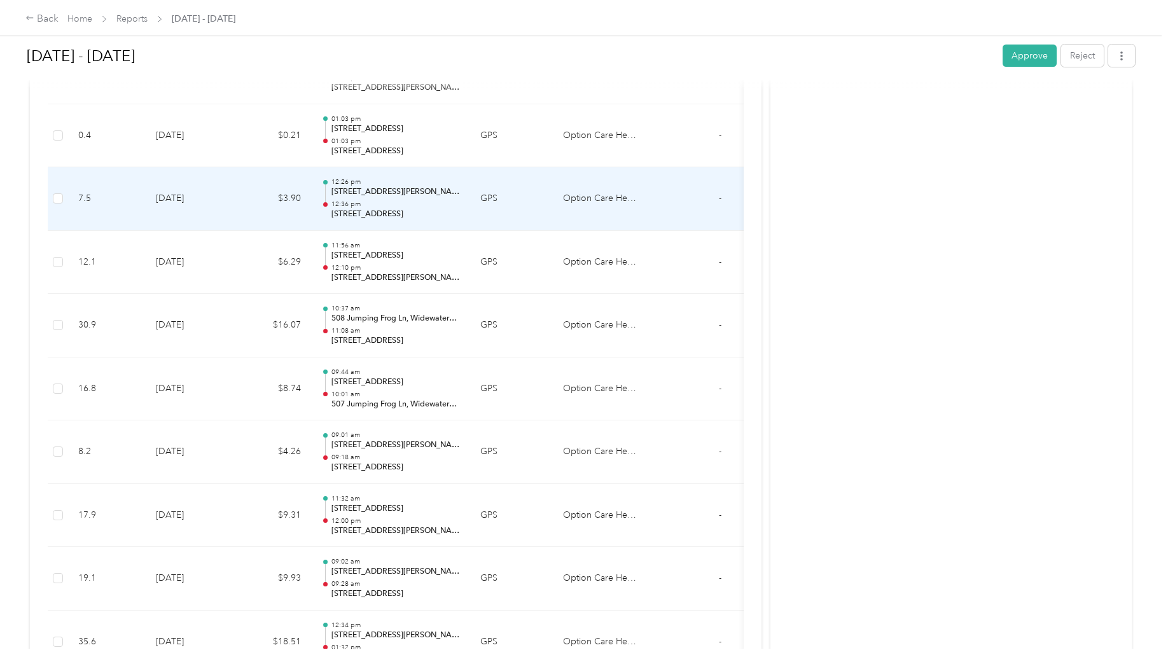
scroll to position [1177, 0]
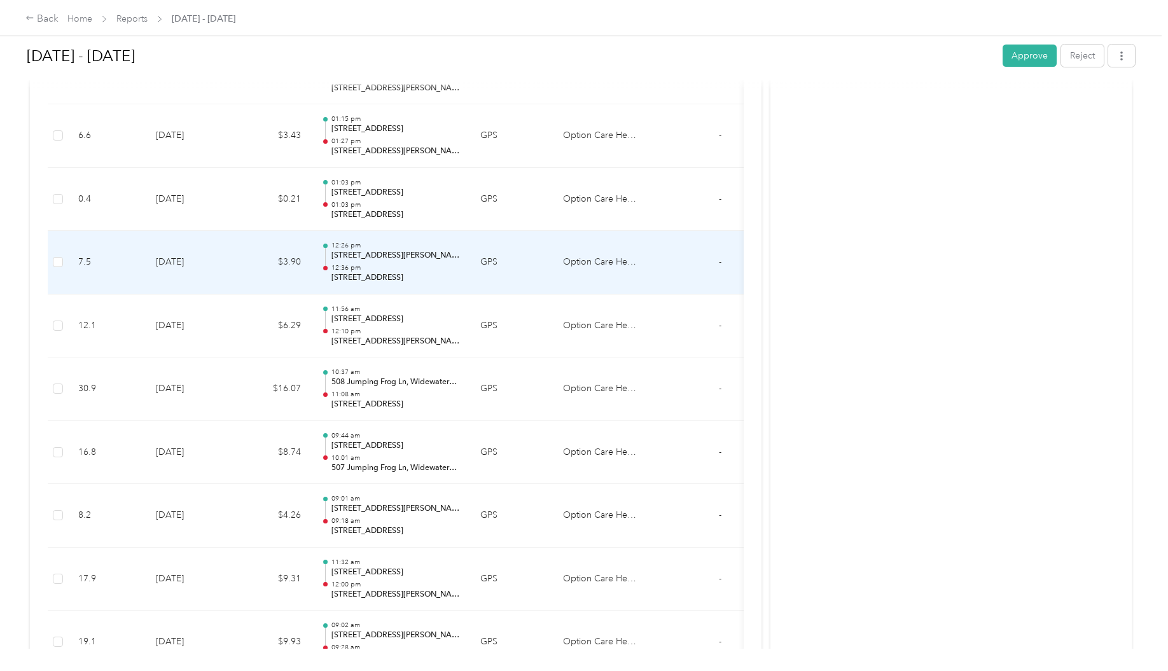
click at [422, 218] on p "[STREET_ADDRESS]" at bounding box center [395, 214] width 128 height 11
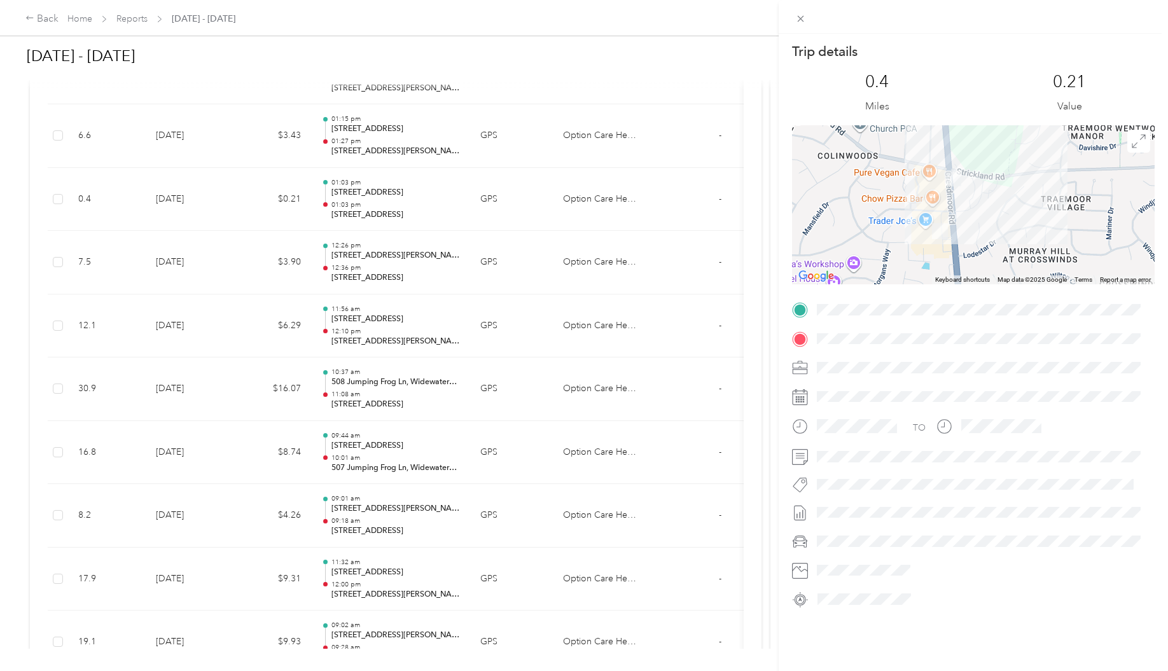
click at [381, 464] on div "Trip details This trip cannot be edited because it is either under review, appr…" at bounding box center [584, 335] width 1168 height 671
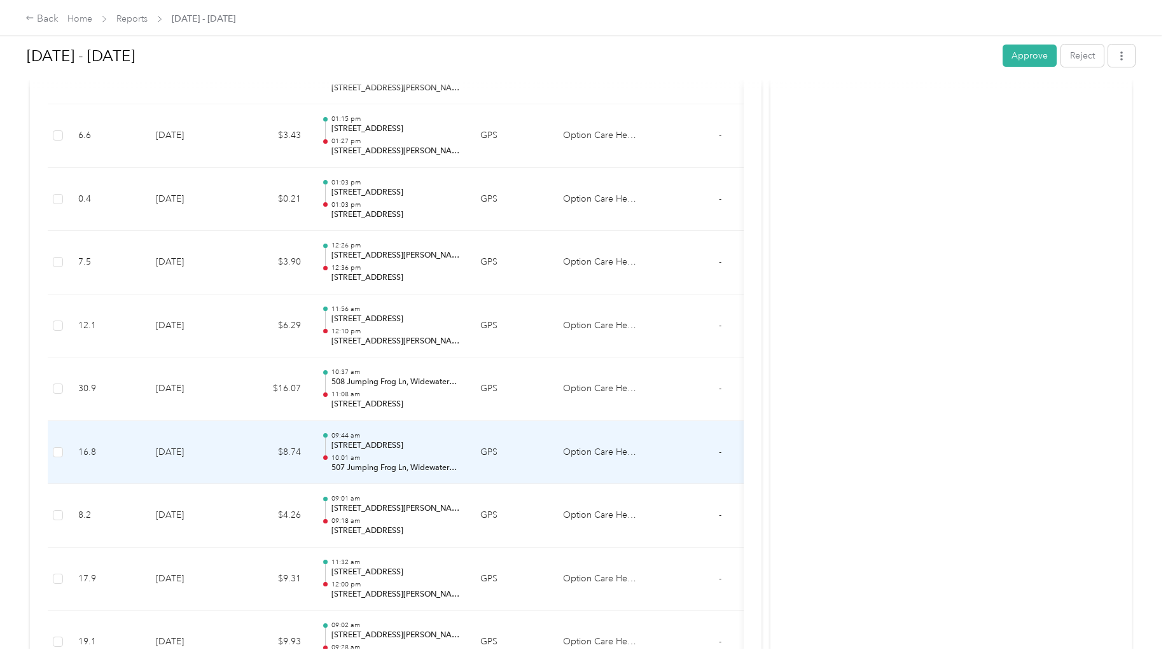
click at [381, 464] on p "507 Jumping Frog Ln, Widewaters, [GEOGRAPHIC_DATA], [GEOGRAPHIC_DATA]" at bounding box center [395, 467] width 128 height 11
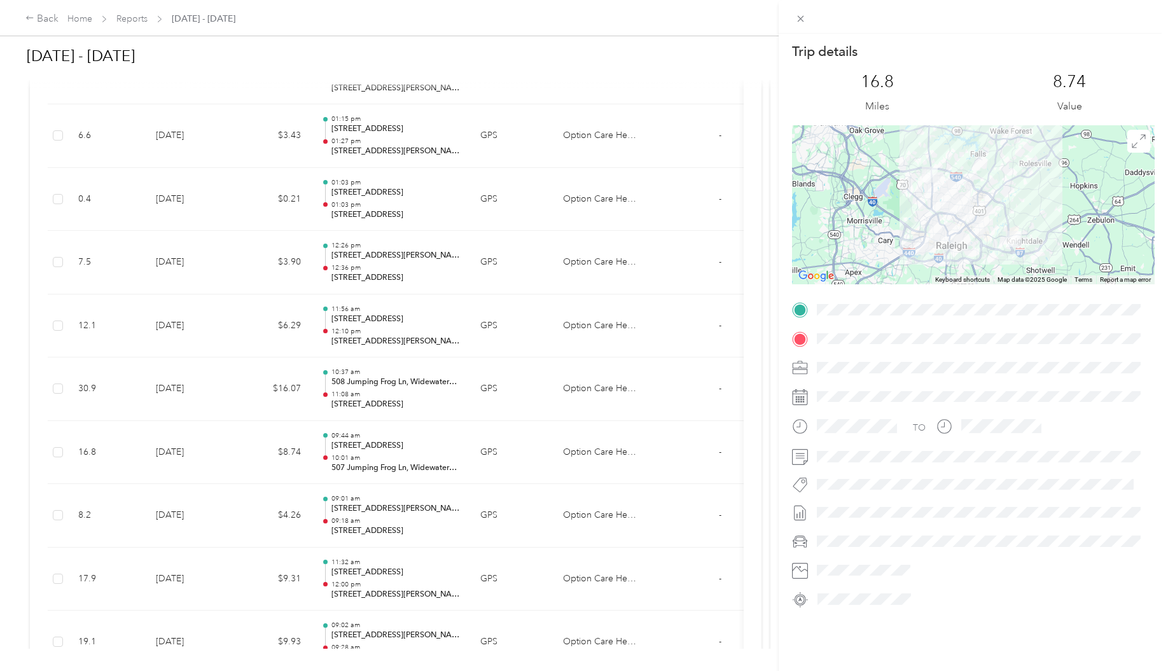
click at [402, 336] on div "Trip details This trip cannot be edited because it is either under review, appr…" at bounding box center [584, 335] width 1168 height 671
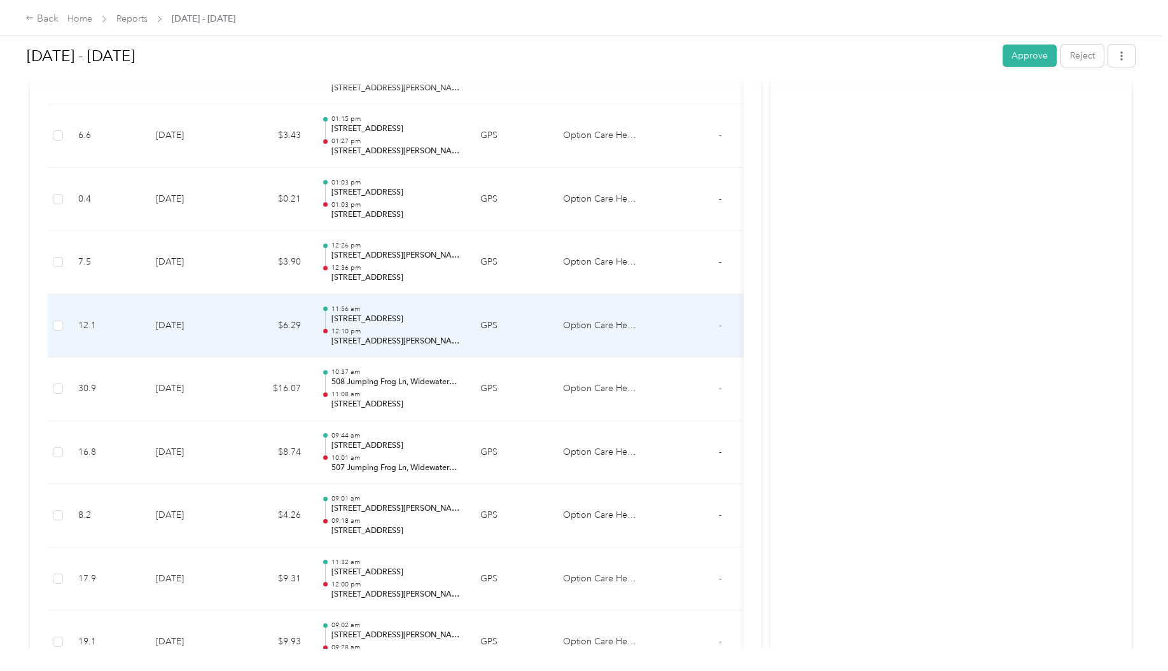
click at [402, 336] on p "[STREET_ADDRESS][PERSON_NAME]" at bounding box center [395, 341] width 128 height 11
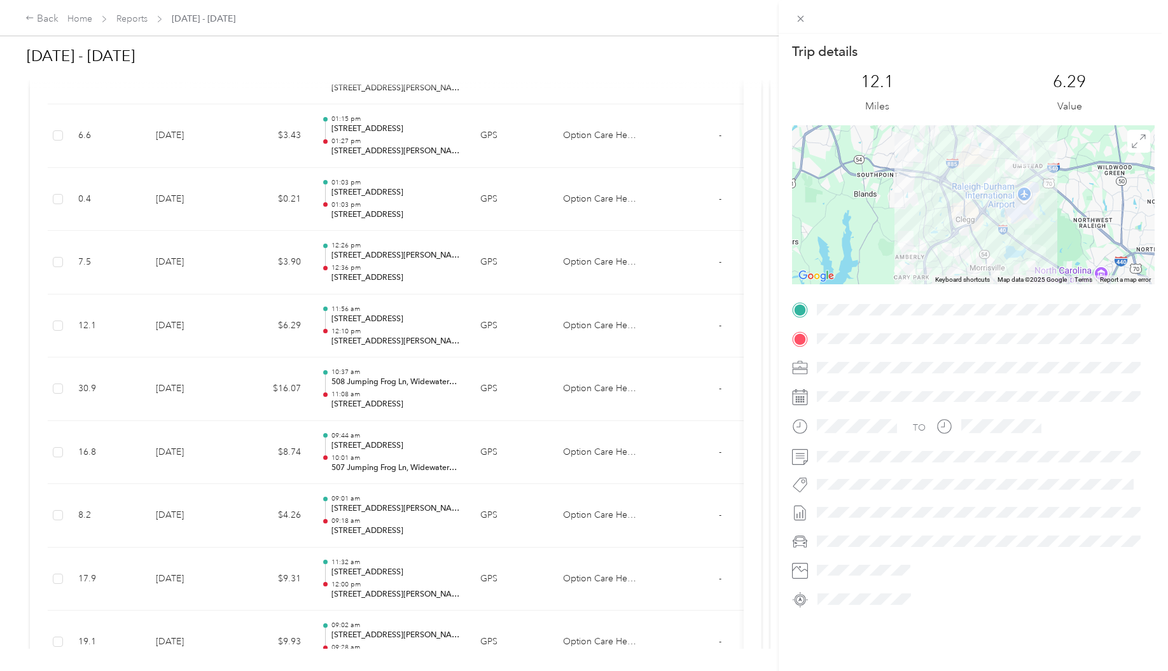
click at [387, 392] on div "Trip details This trip cannot be edited because it is either under review, appr…" at bounding box center [584, 335] width 1168 height 671
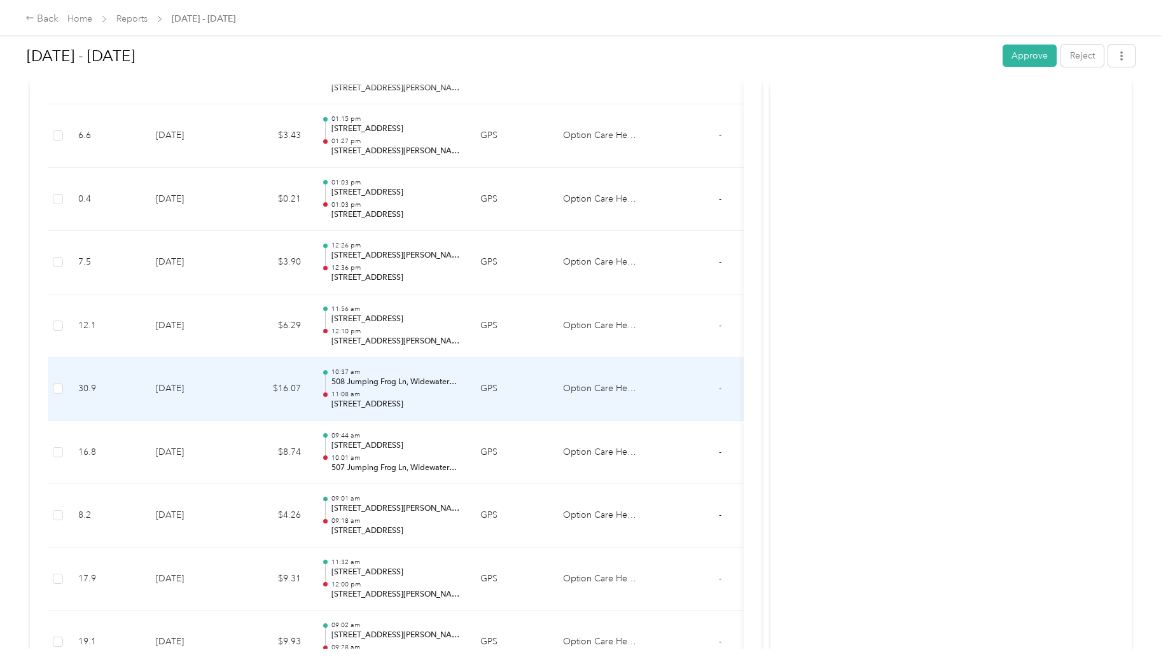
click at [387, 392] on p "11:08 am" at bounding box center [395, 394] width 128 height 9
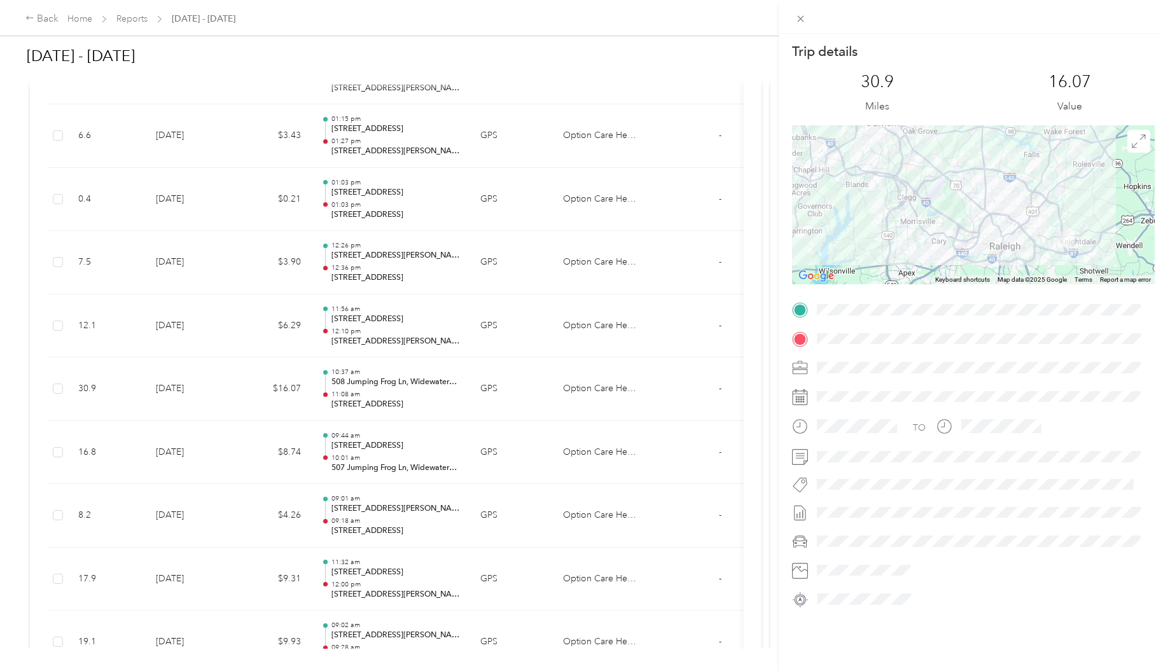
click at [390, 335] on div "Trip details This trip cannot be edited because it is either under review, appr…" at bounding box center [584, 335] width 1168 height 671
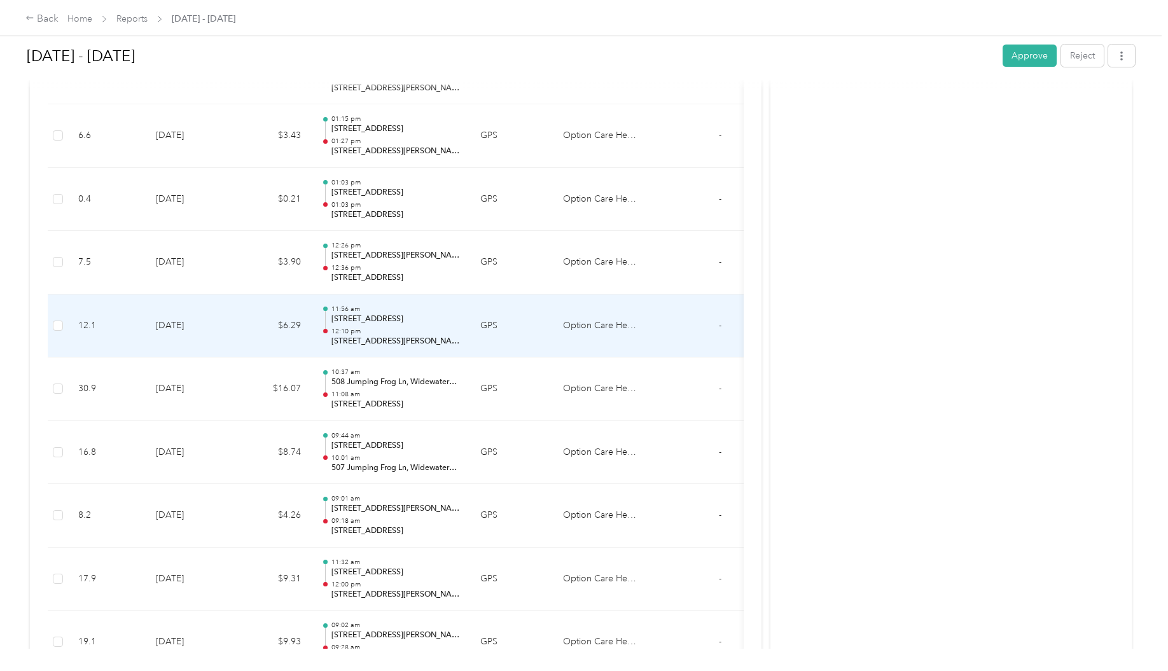
click at [390, 335] on p "12:10 pm" at bounding box center [395, 331] width 128 height 9
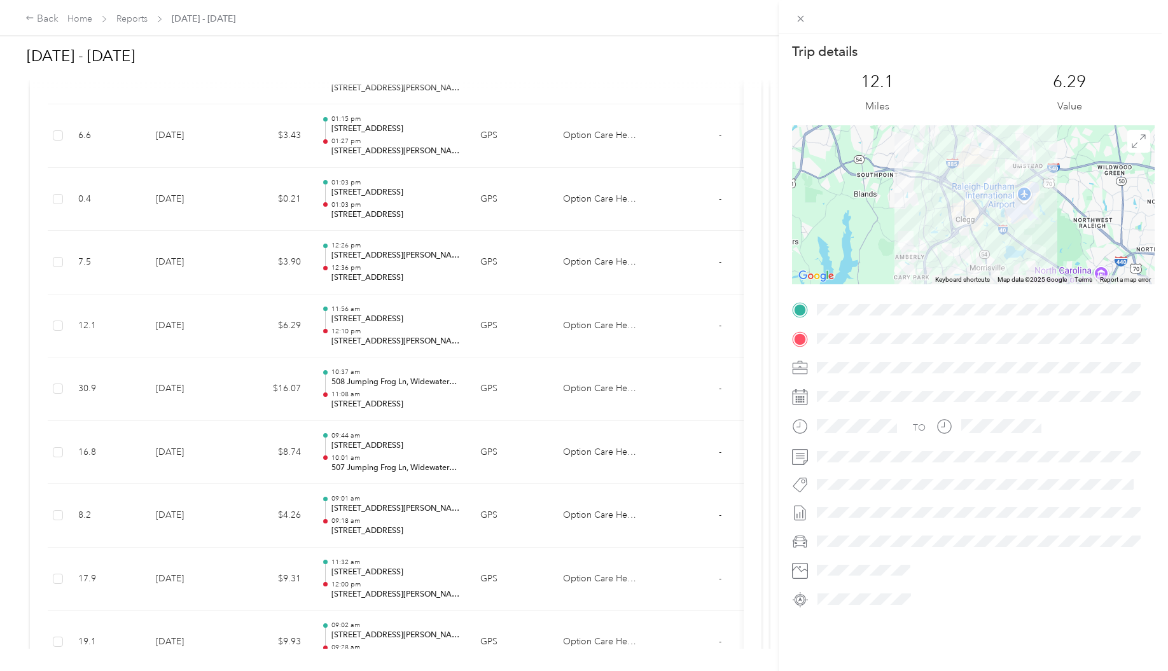
click at [400, 270] on div "Trip details This trip cannot be edited because it is either under review, appr…" at bounding box center [584, 335] width 1168 height 671
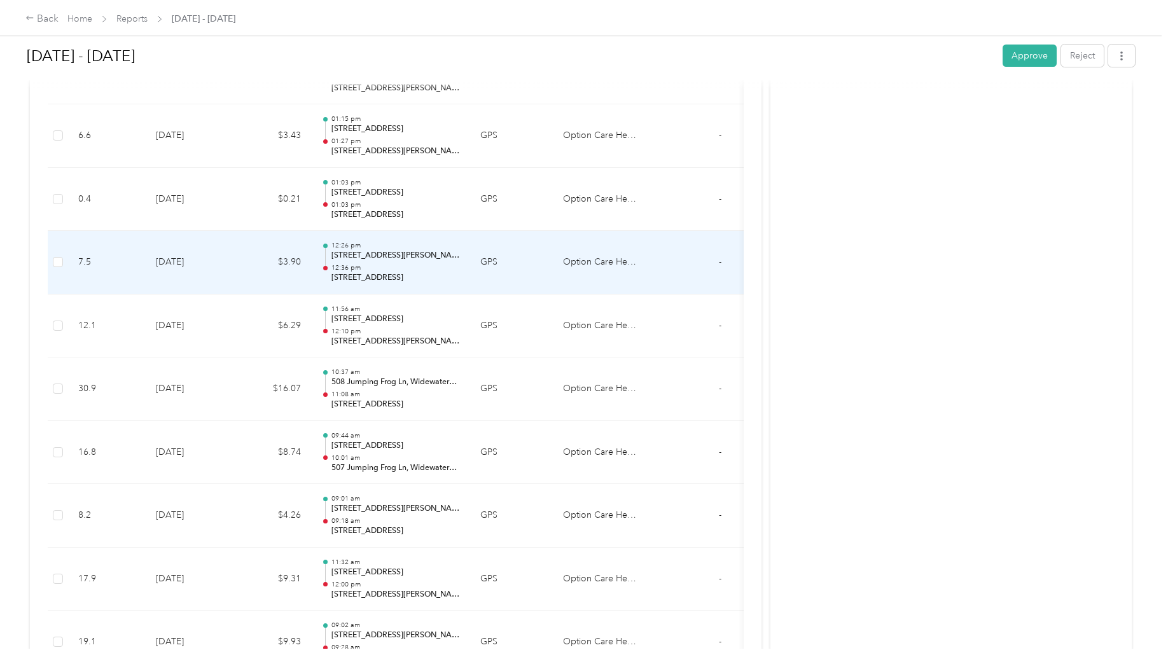
click at [400, 270] on p "12:36 pm" at bounding box center [395, 267] width 128 height 9
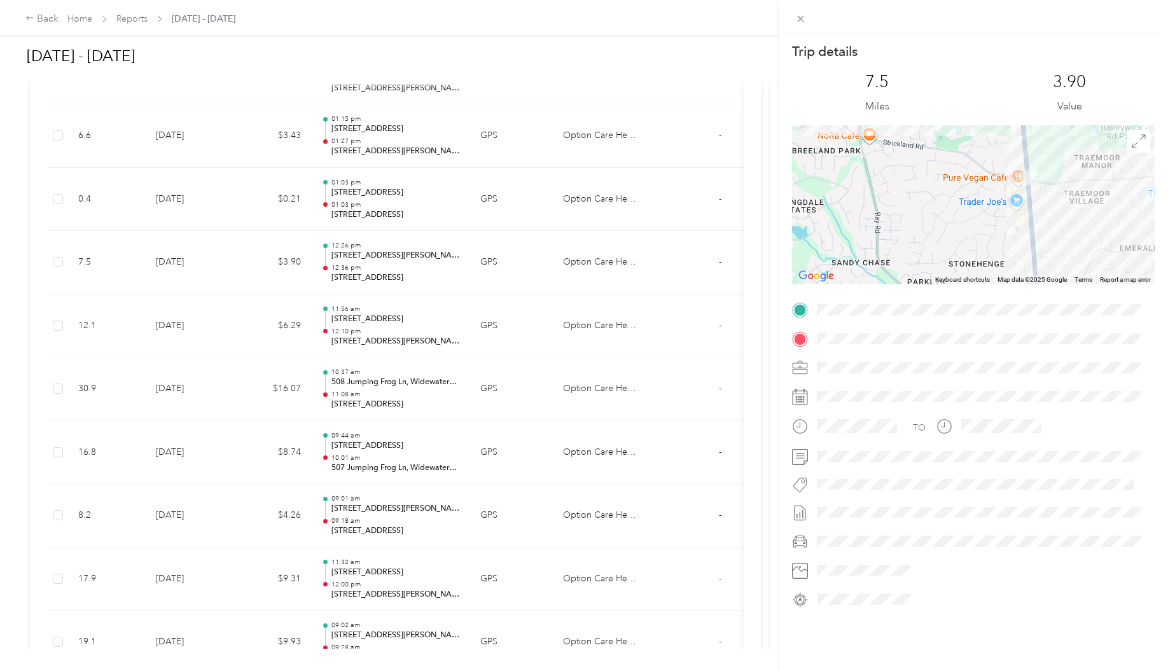
drag, startPoint x: 1054, startPoint y: 226, endPoint x: 948, endPoint y: 232, distance: 106.4
click at [948, 232] on div at bounding box center [973, 204] width 363 height 159
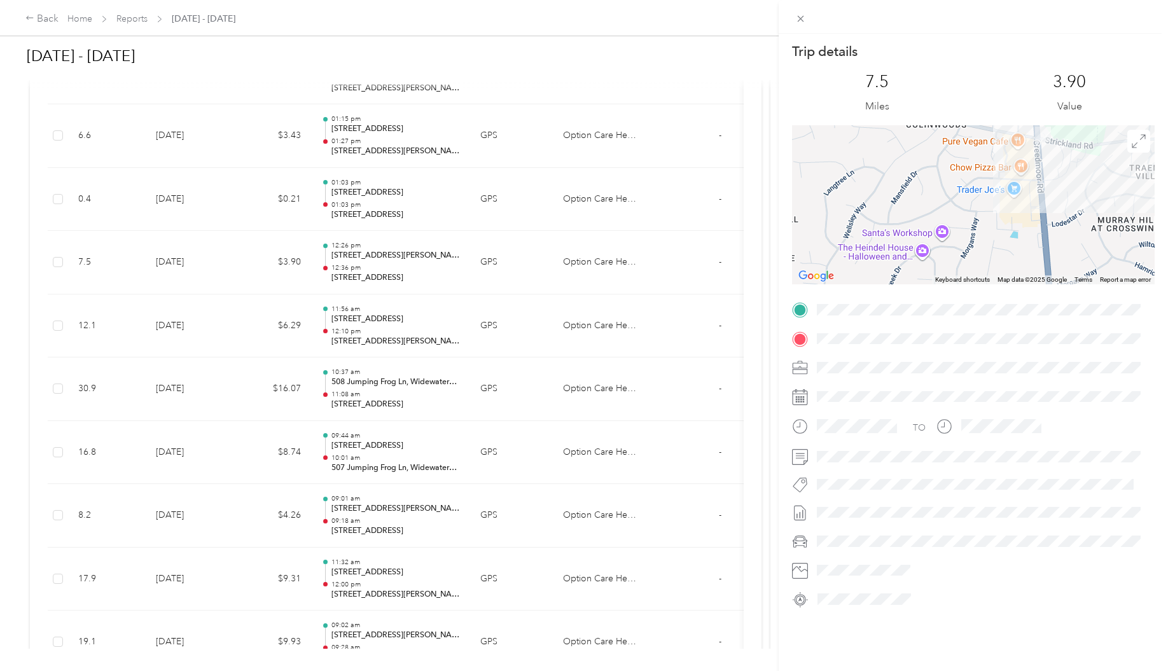
click at [509, 265] on div "Trip details This trip cannot be edited because it is either under review, appr…" at bounding box center [584, 335] width 1168 height 671
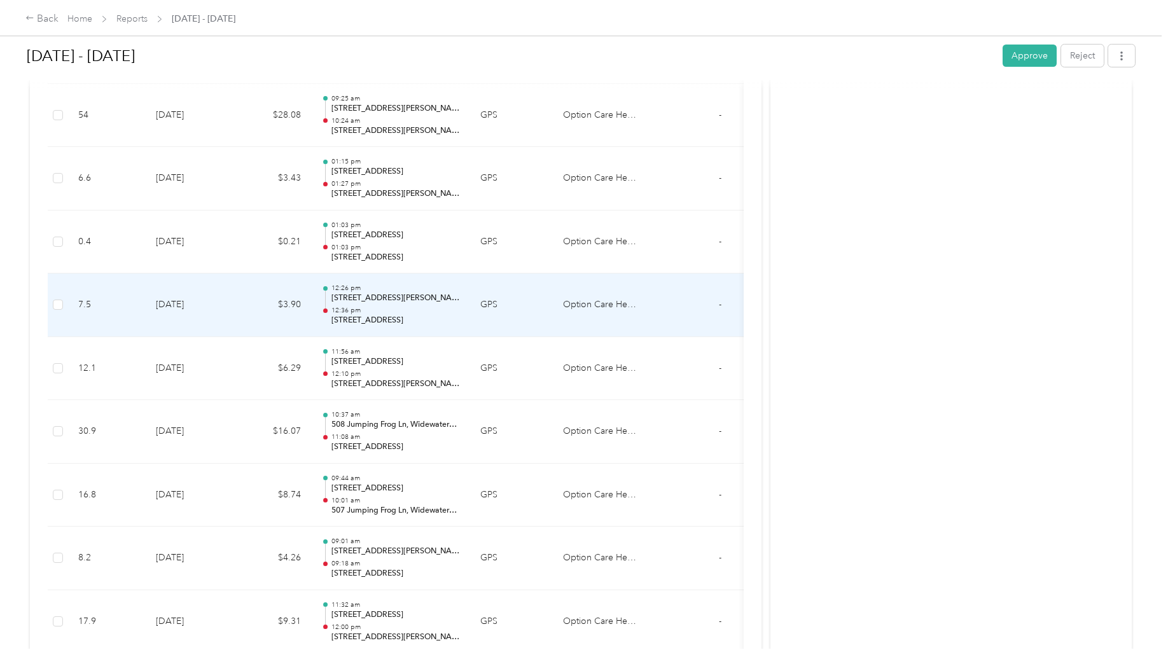
scroll to position [1114, 0]
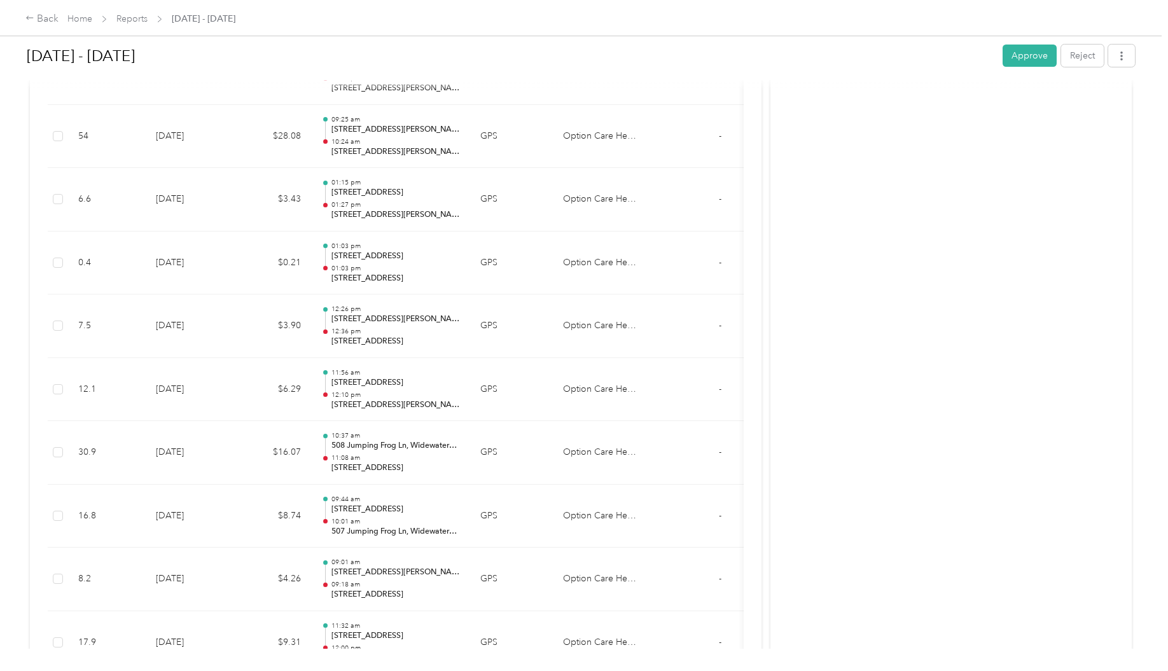
click at [473, 24] on div "Back Home Reports [DATE] - [DATE]" at bounding box center [584, 18] width 1168 height 36
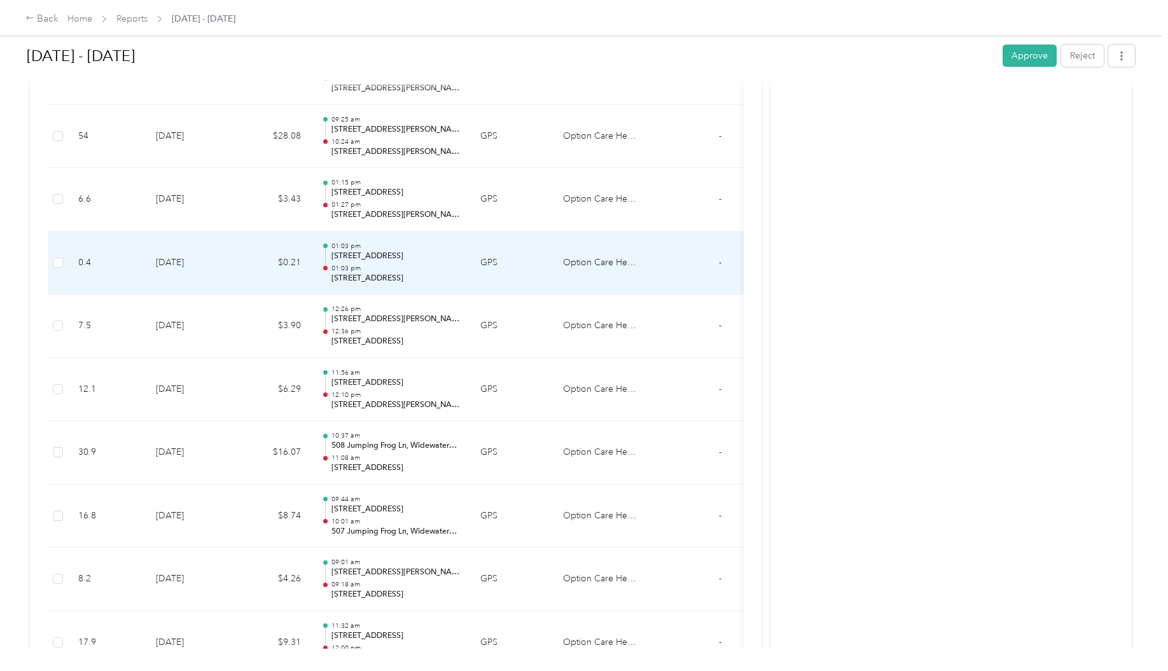
click at [408, 278] on p "[STREET_ADDRESS]" at bounding box center [395, 278] width 128 height 11
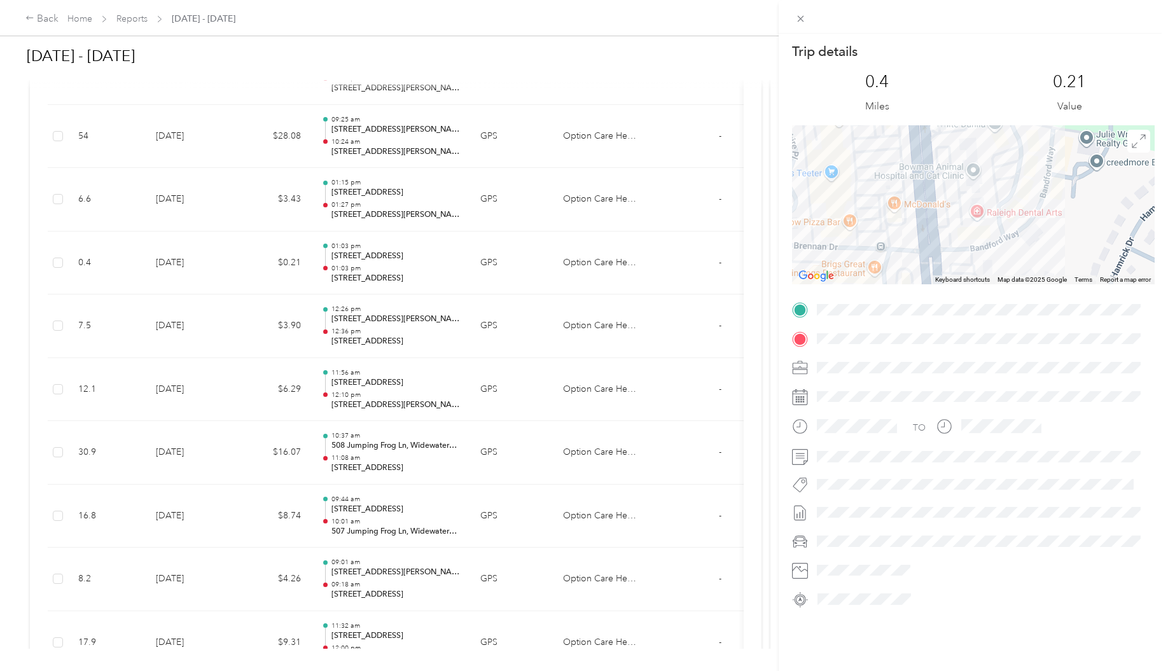
drag, startPoint x: 954, startPoint y: 168, endPoint x: 953, endPoint y: 296, distance: 128.5
click at [953, 296] on div "Trip details This trip cannot be edited because it is either under review, appr…" at bounding box center [973, 326] width 363 height 567
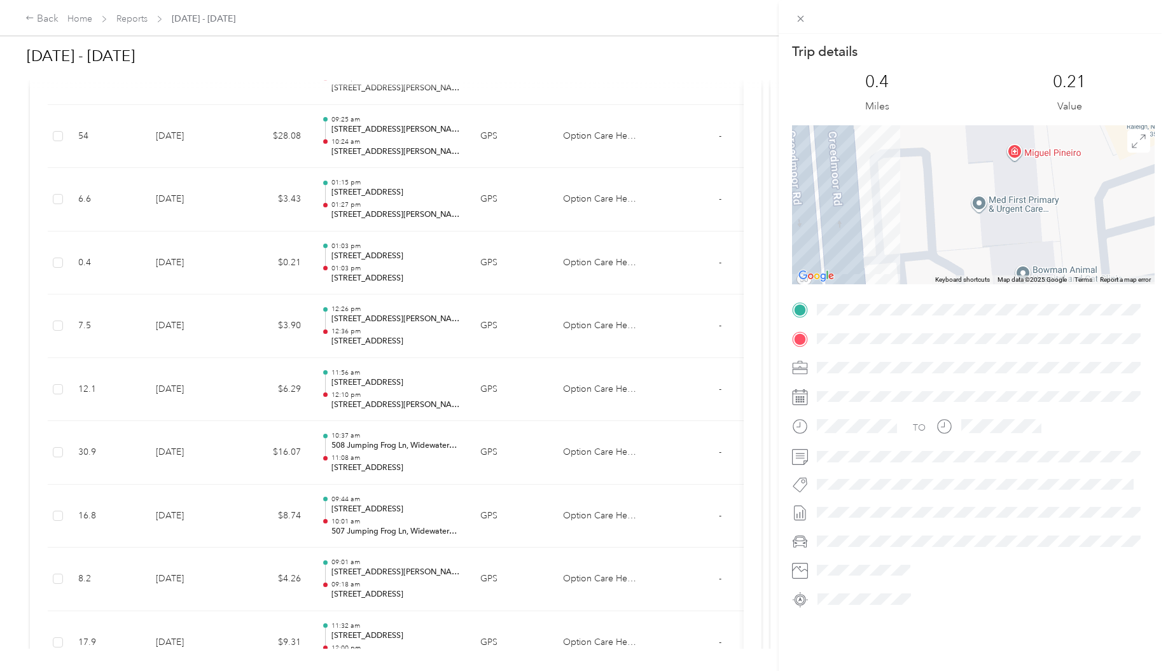
drag, startPoint x: 936, startPoint y: 161, endPoint x: 929, endPoint y: 282, distance: 121.0
click at [929, 281] on div "Keyboard shortcuts Map Data Map data ©2025 Google Map data ©2025 Google 10 m Cl…" at bounding box center [973, 204] width 363 height 159
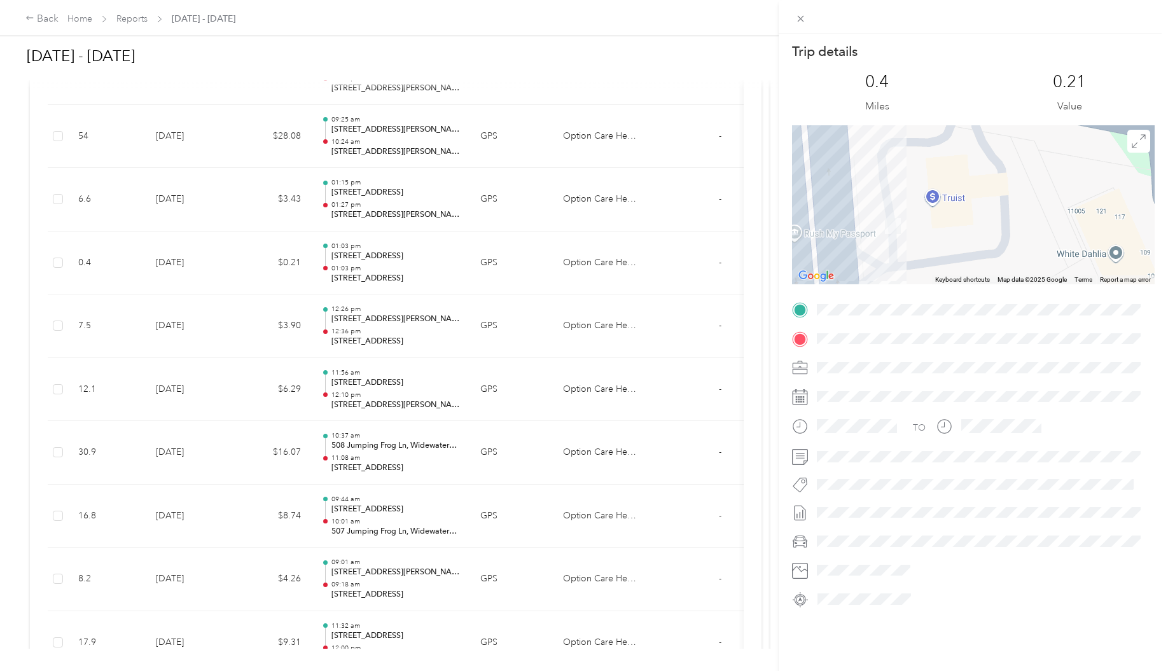
drag, startPoint x: 948, startPoint y: 209, endPoint x: 959, endPoint y: 245, distance: 37.8
click at [959, 244] on div at bounding box center [973, 204] width 363 height 159
click at [360, 273] on div "Trip details This trip cannot be edited because it is either under review, appr…" at bounding box center [584, 335] width 1168 height 671
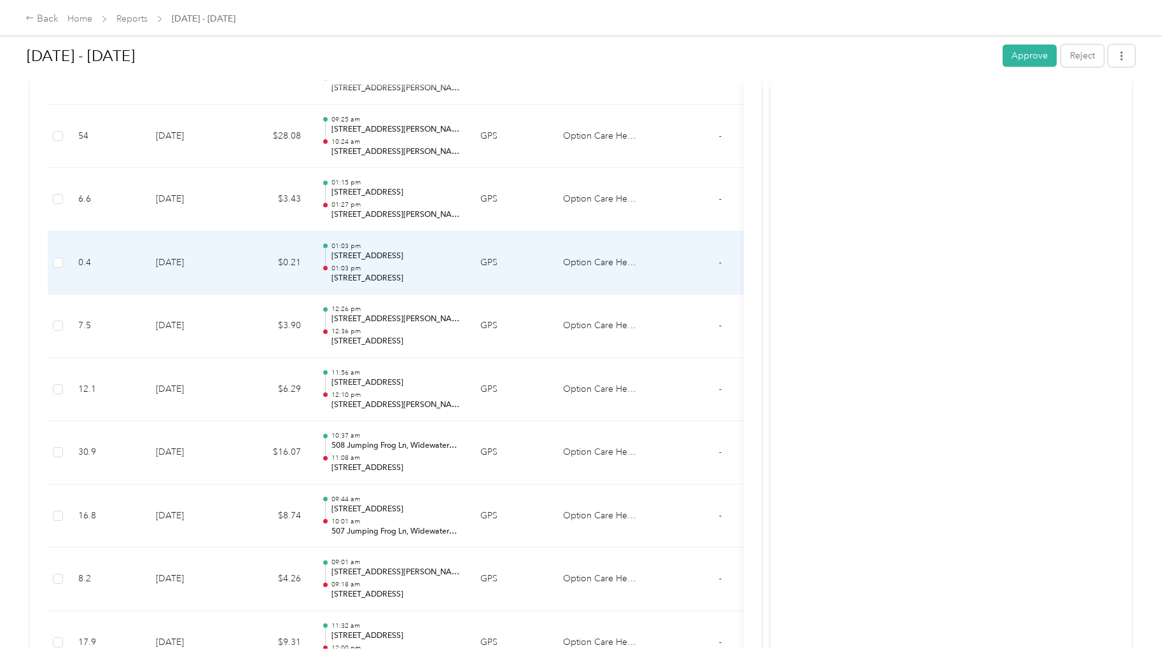
click at [378, 268] on p "01:03 pm" at bounding box center [395, 268] width 128 height 9
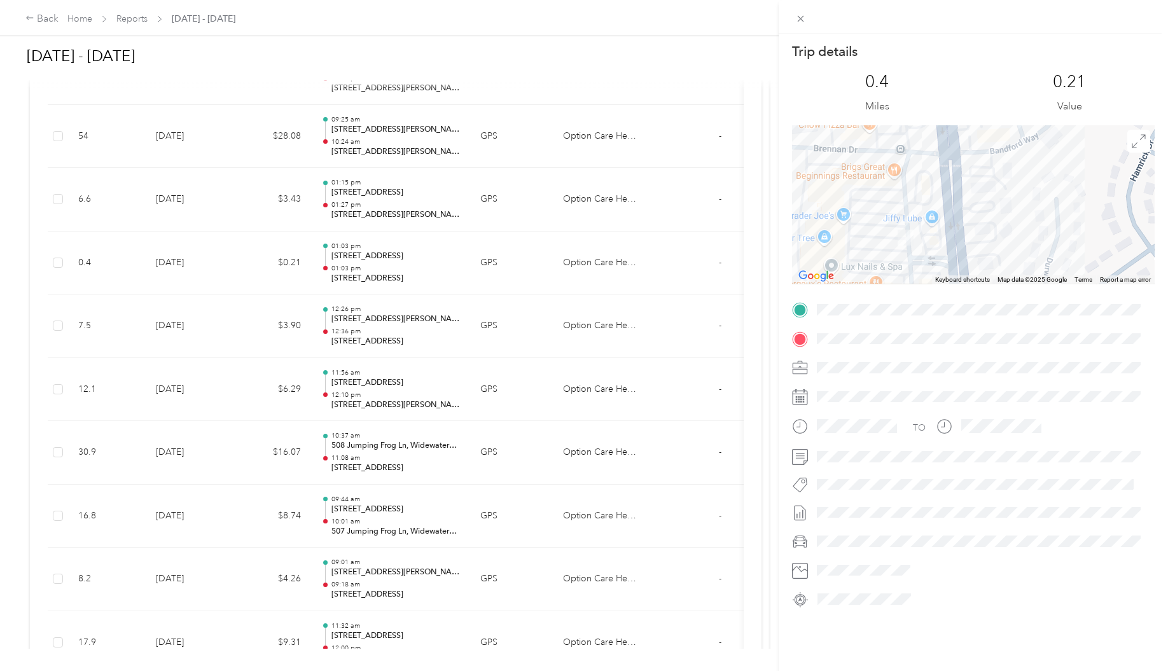
drag, startPoint x: 922, startPoint y: 226, endPoint x: 981, endPoint y: 214, distance: 59.8
click at [981, 214] on div at bounding box center [973, 204] width 363 height 159
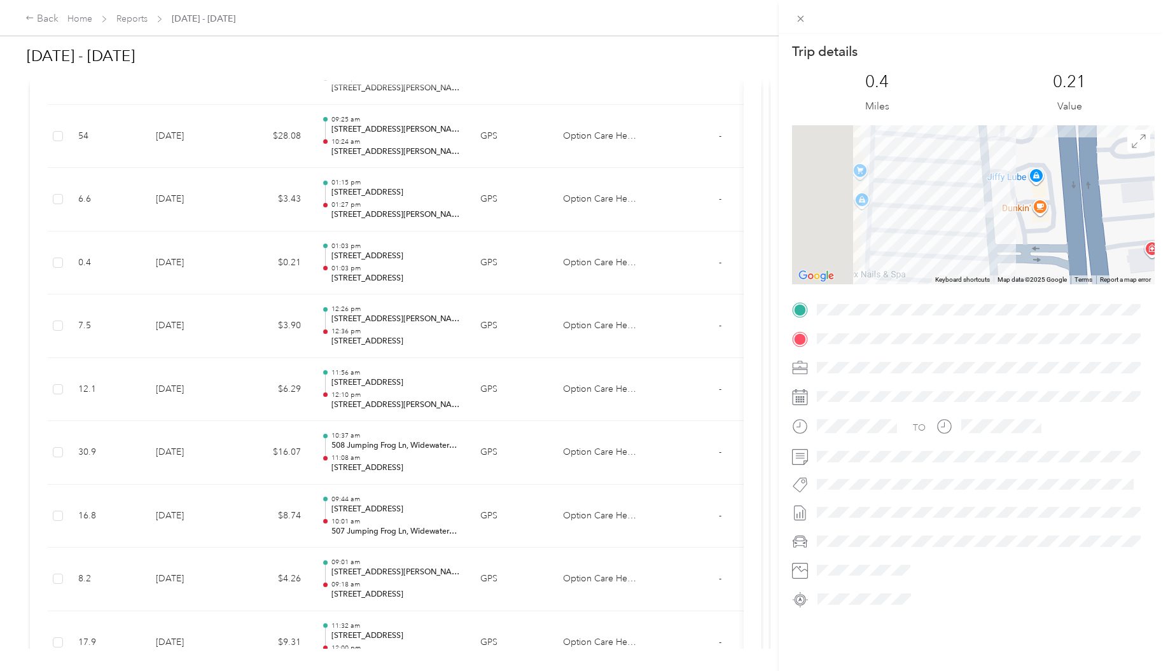
drag, startPoint x: 970, startPoint y: 244, endPoint x: 1039, endPoint y: 238, distance: 69.6
click at [1039, 238] on div at bounding box center [973, 204] width 363 height 159
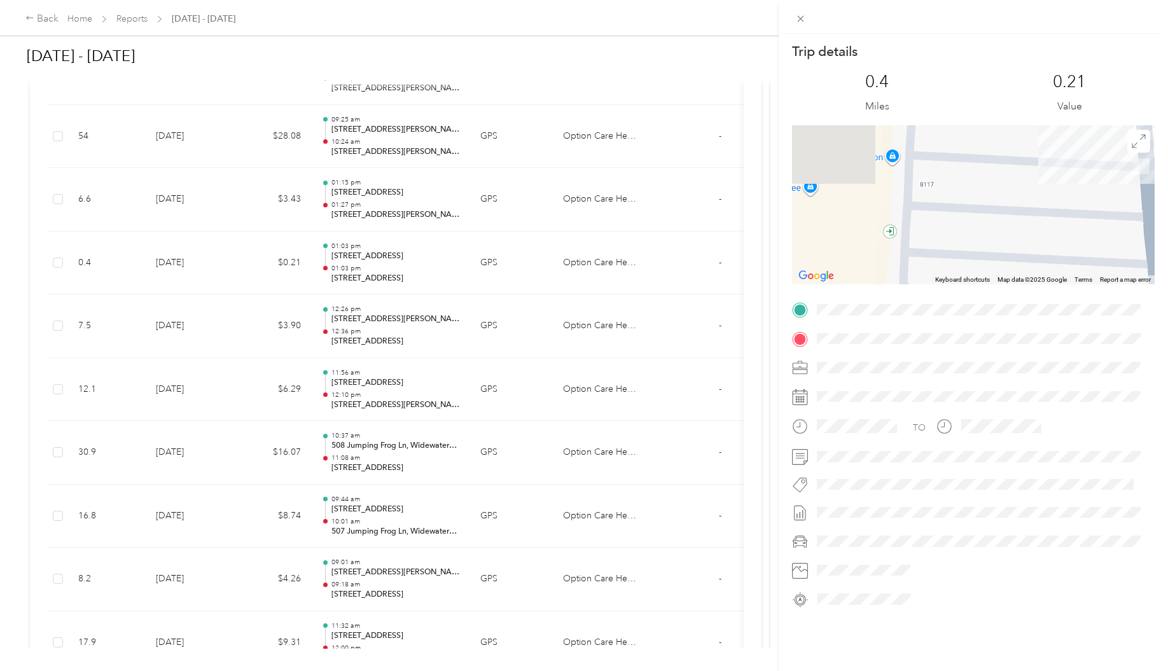
drag, startPoint x: 931, startPoint y: 210, endPoint x: 1053, endPoint y: 214, distance: 121.5
click at [1053, 214] on div at bounding box center [973, 204] width 363 height 159
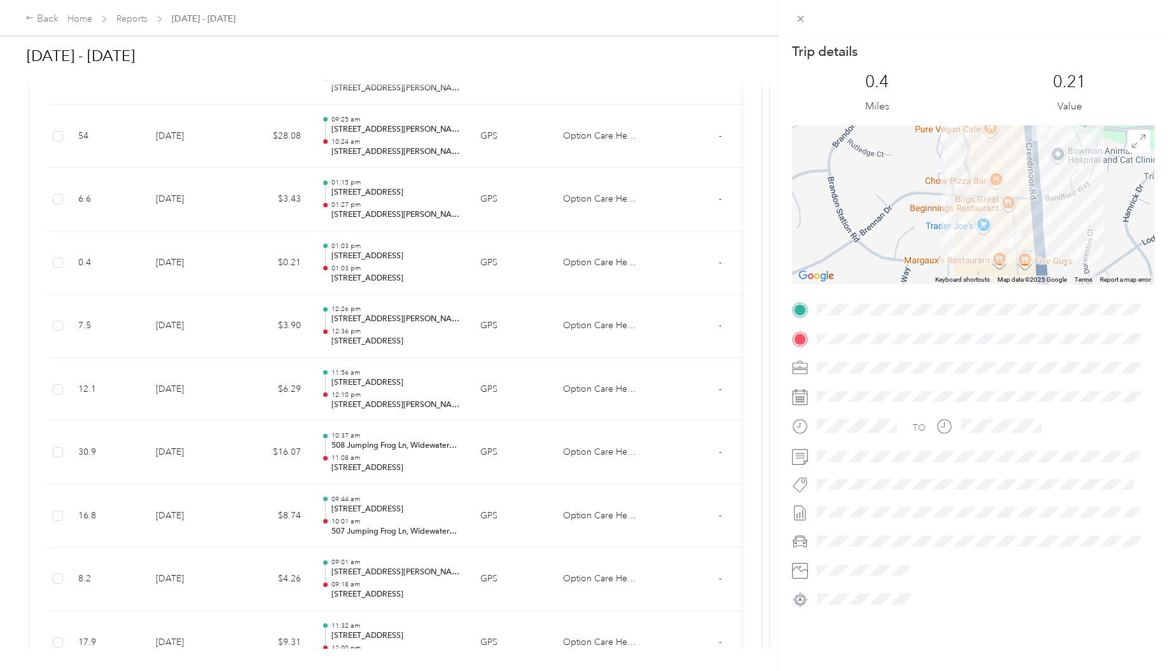
drag, startPoint x: 1112, startPoint y: 190, endPoint x: 1049, endPoint y: 230, distance: 73.8
click at [1050, 230] on div at bounding box center [973, 204] width 363 height 159
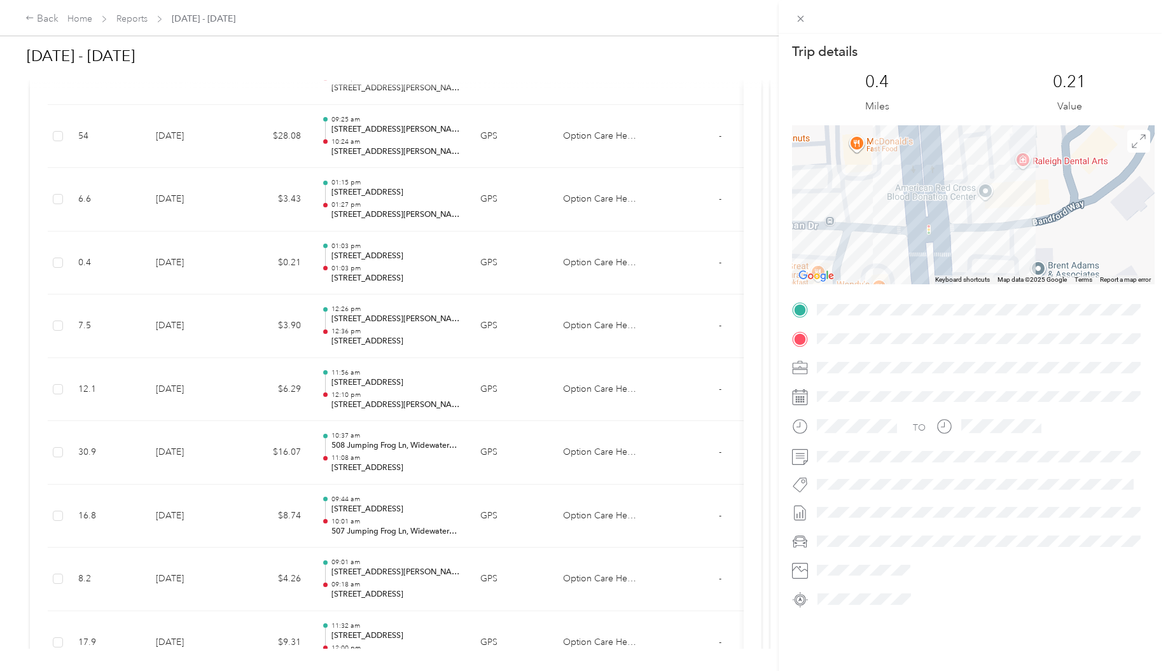
drag, startPoint x: 1024, startPoint y: 180, endPoint x: 1023, endPoint y: 256, distance: 75.7
click at [1023, 256] on div at bounding box center [973, 204] width 363 height 159
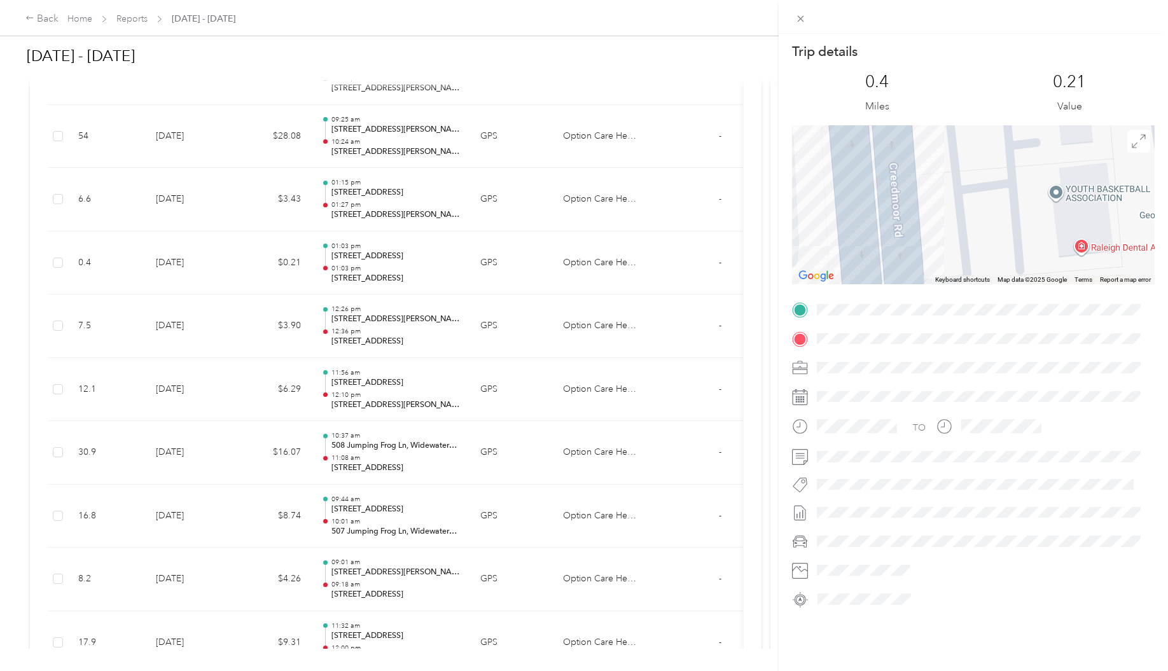
drag, startPoint x: 982, startPoint y: 191, endPoint x: 1037, endPoint y: 271, distance: 97.0
click at [1036, 273] on div at bounding box center [973, 204] width 363 height 159
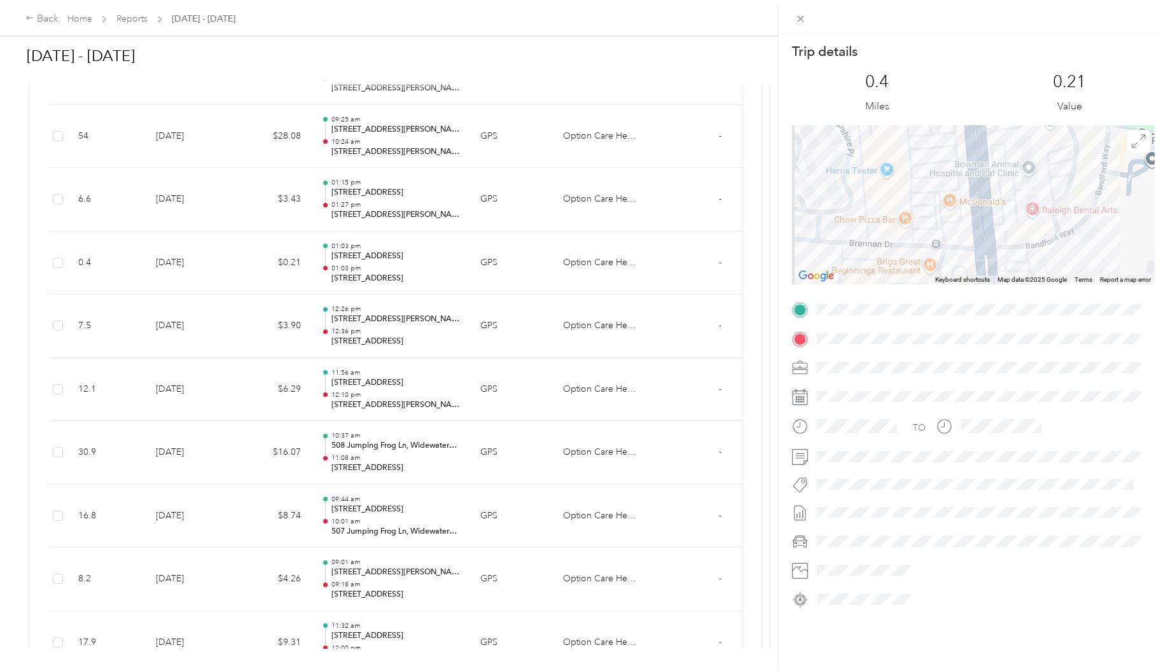
click at [480, 307] on div "Trip details This trip cannot be edited because it is either under review, appr…" at bounding box center [584, 335] width 1168 height 671
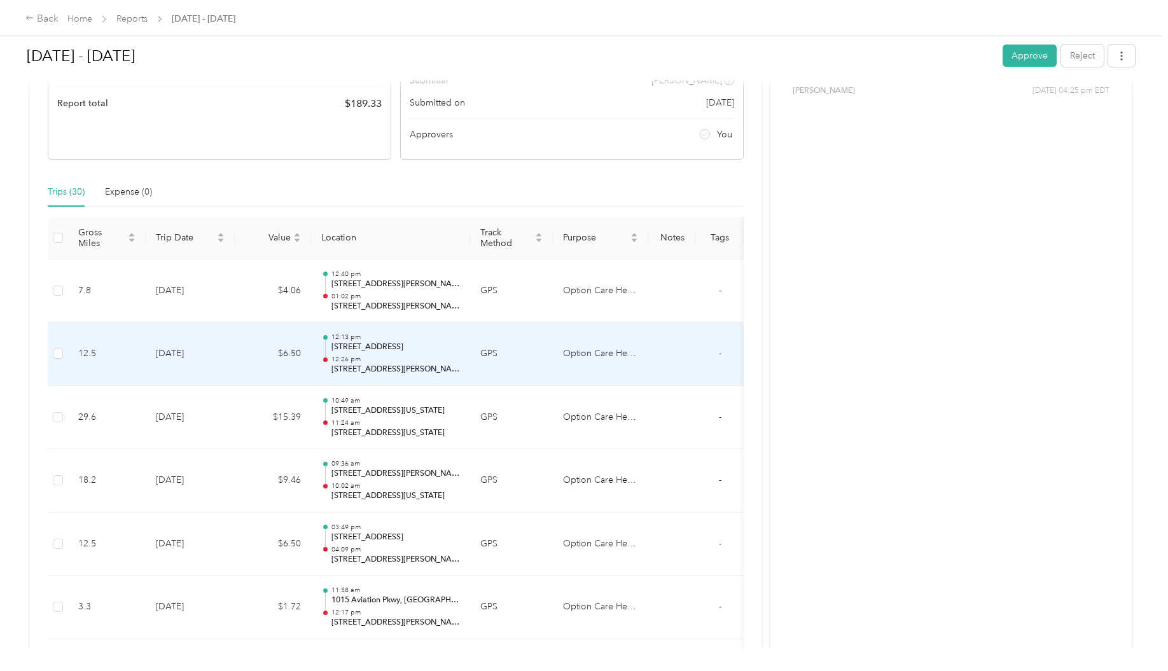
scroll to position [160, 0]
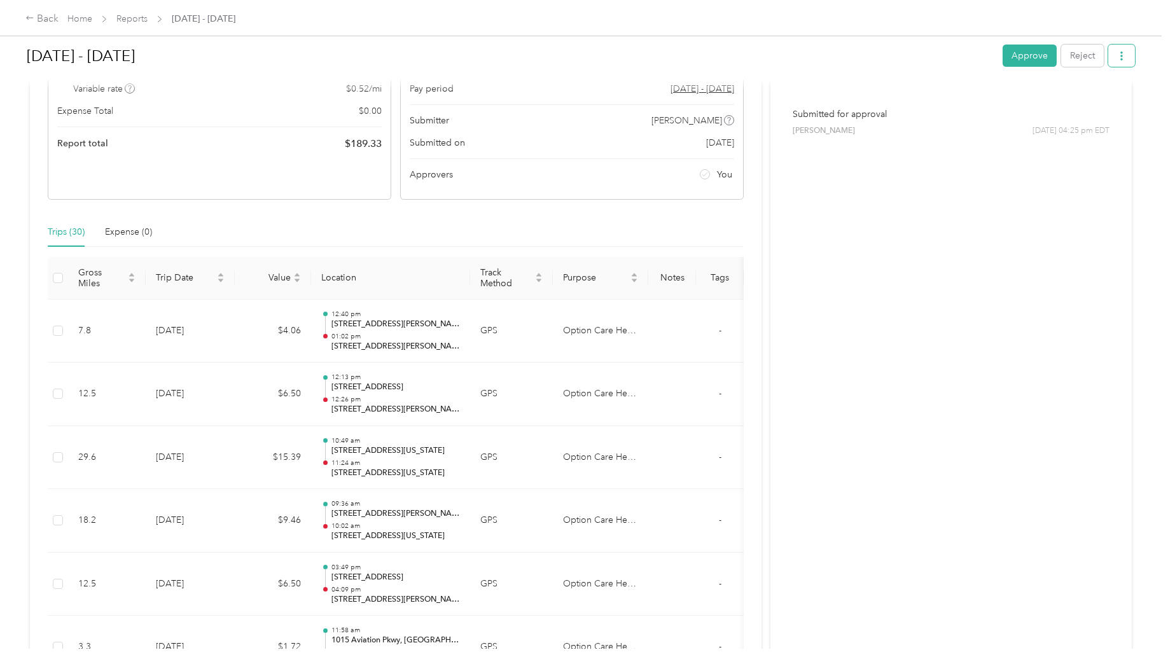
click at [1117, 52] on icon "button" at bounding box center [1121, 56] width 9 height 9
